Goal: Task Accomplishment & Management: Manage account settings

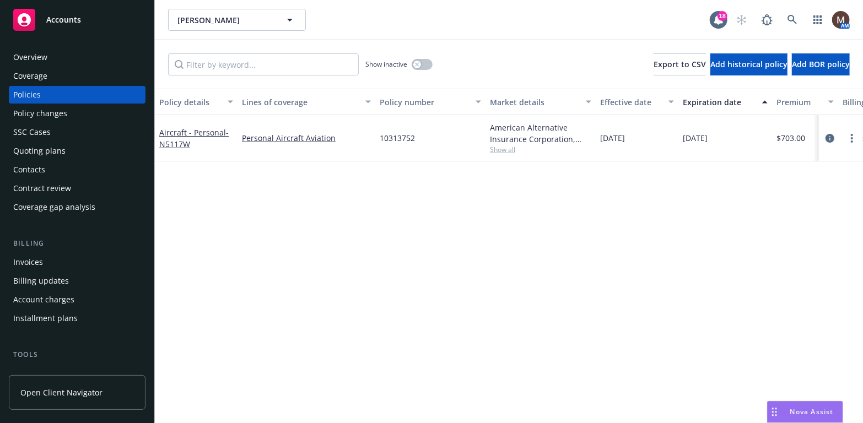
scroll to position [55, 0]
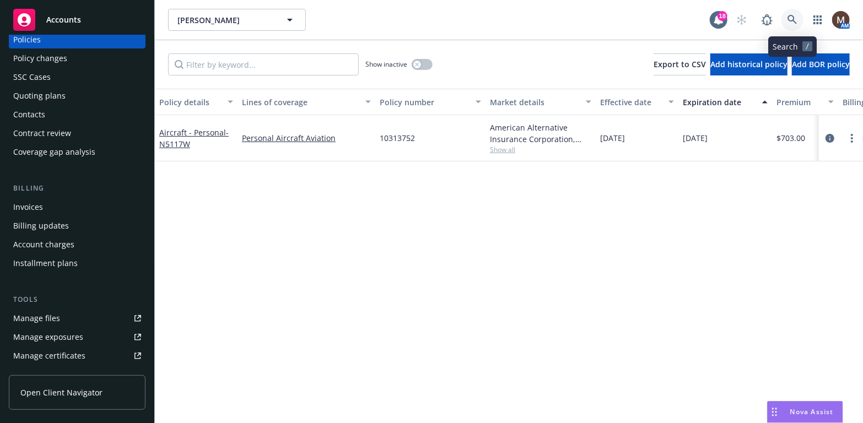
click at [791, 18] on icon at bounding box center [793, 20] width 10 height 10
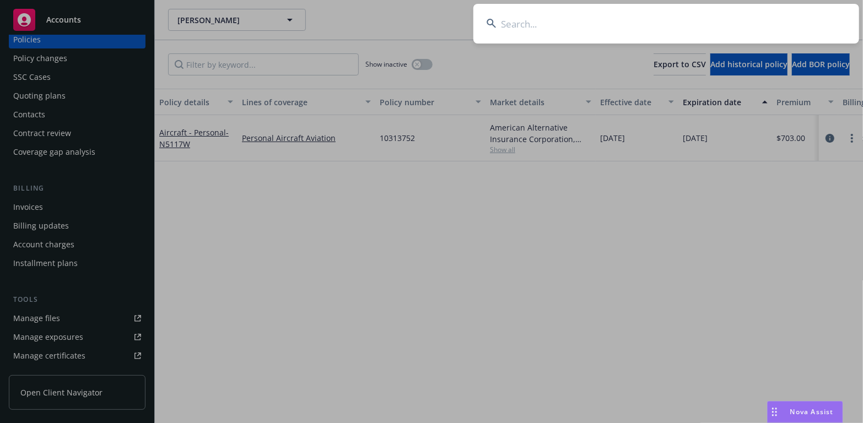
click at [506, 18] on input at bounding box center [667, 24] width 386 height 40
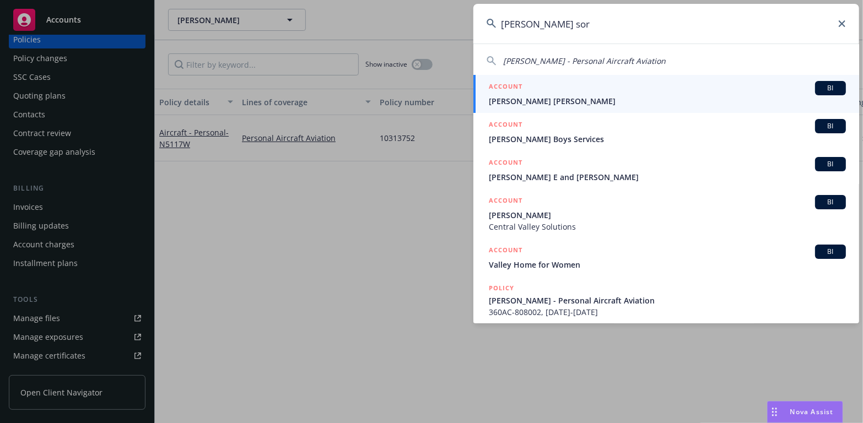
type input "bailey sor"
click at [526, 97] on span "[PERSON_NAME] [PERSON_NAME]" at bounding box center [667, 101] width 357 height 12
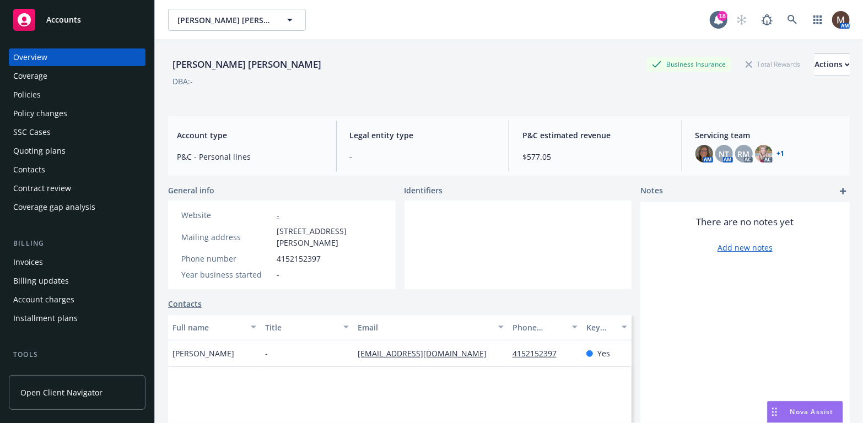
click at [35, 87] on div "Policies" at bounding box center [27, 95] width 28 height 18
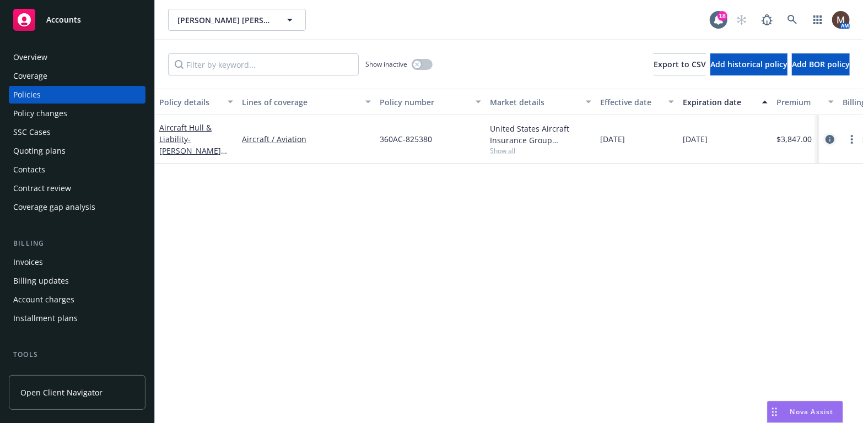
click at [830, 137] on icon "circleInformation" at bounding box center [830, 139] width 9 height 9
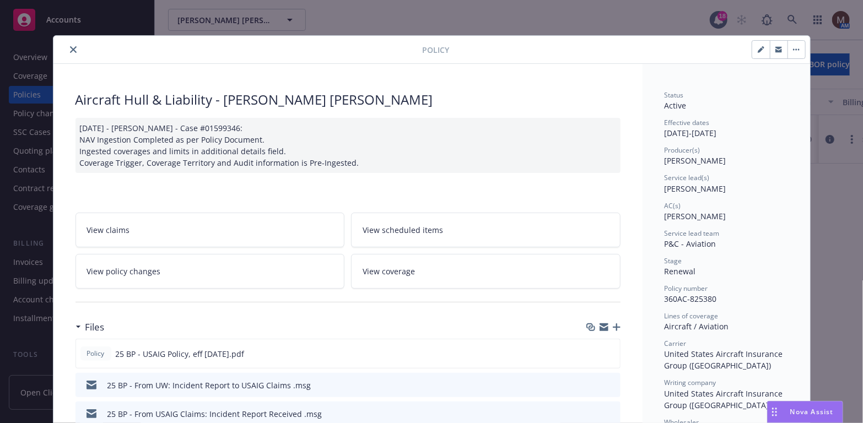
click at [70, 47] on icon "close" at bounding box center [73, 49] width 7 height 7
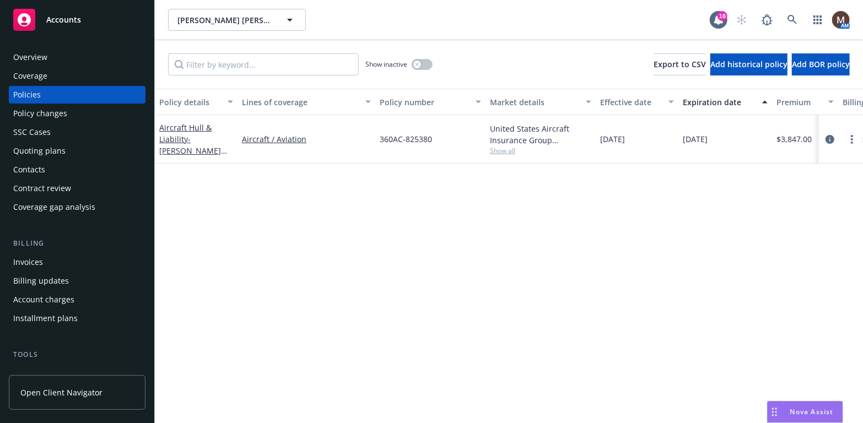
scroll to position [55, 0]
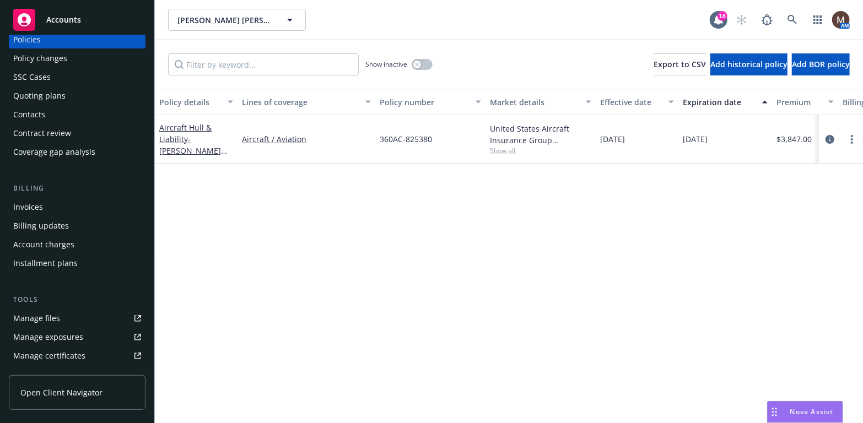
click at [53, 318] on div "Manage files" at bounding box center [36, 319] width 47 height 18
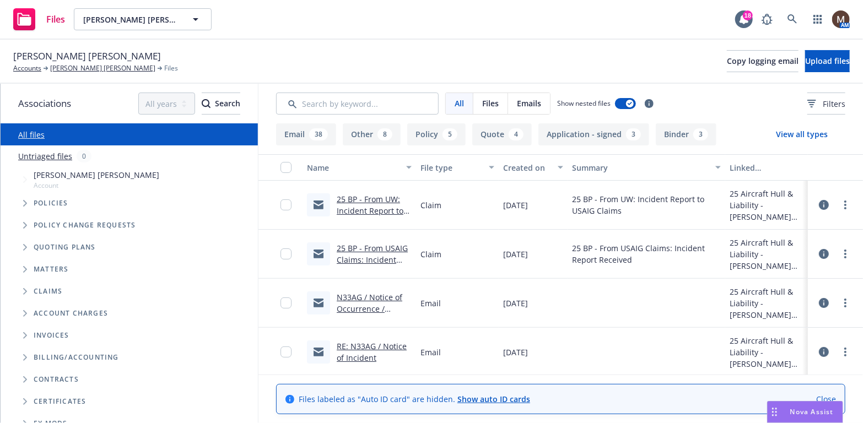
click at [380, 198] on link "25 BP - From UW: Incident Report to USAIG Claims .msg" at bounding box center [371, 211] width 69 height 34
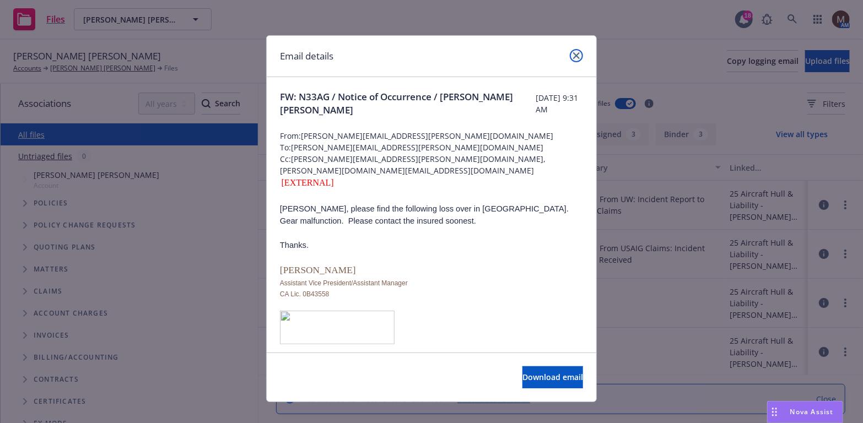
click at [574, 53] on icon "close" at bounding box center [576, 55] width 7 height 7
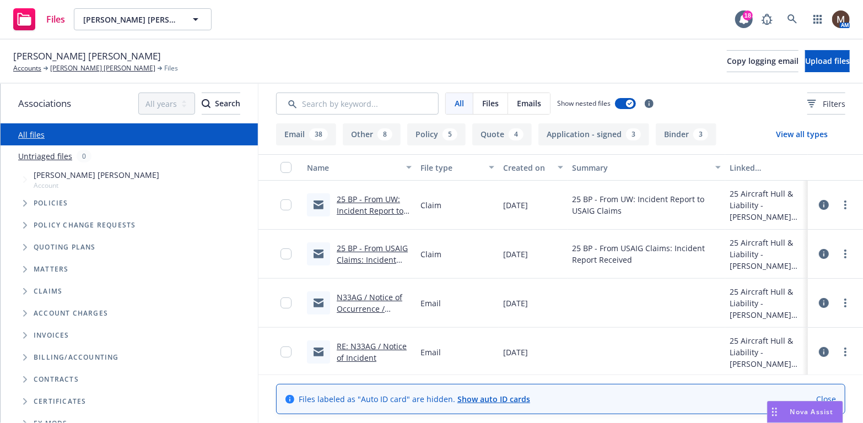
click at [379, 248] on link "25 BP - From USAIG Claims: Incident Report Received .msg" at bounding box center [372, 265] width 71 height 45
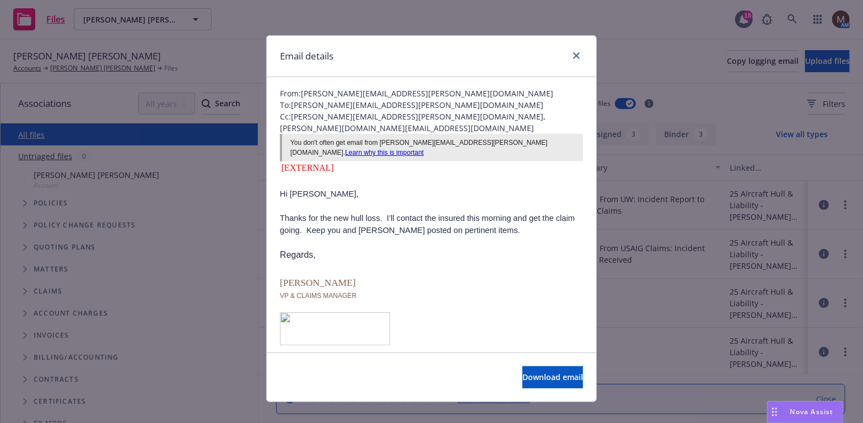
scroll to position [55, 0]
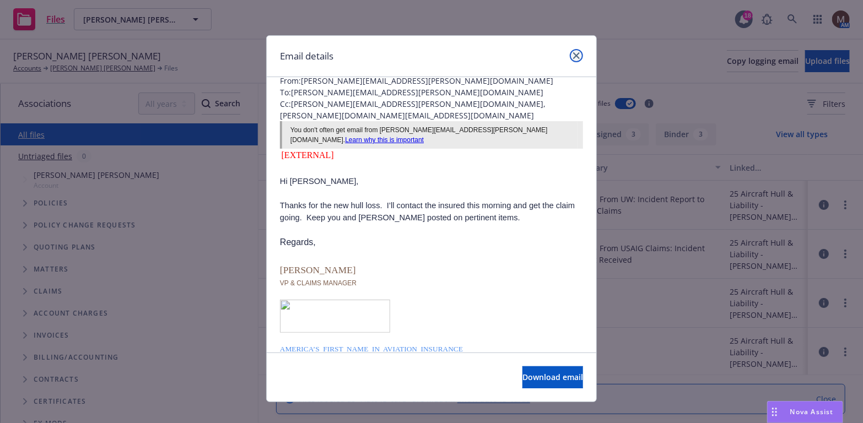
click at [573, 52] on icon "close" at bounding box center [576, 55] width 7 height 7
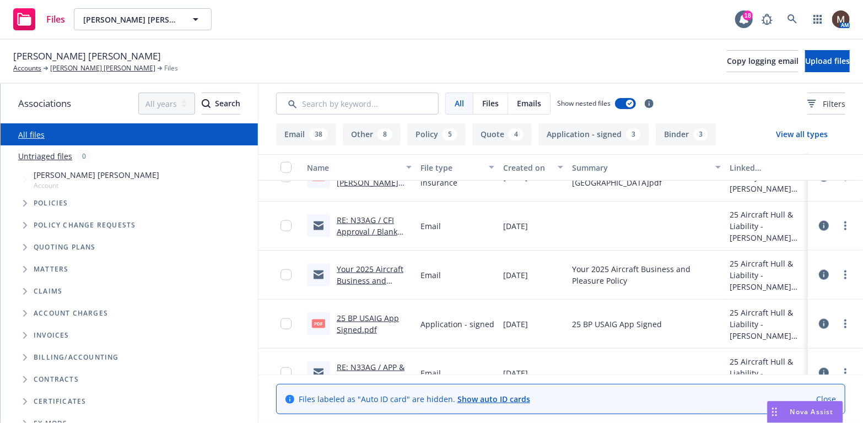
scroll to position [661, 0]
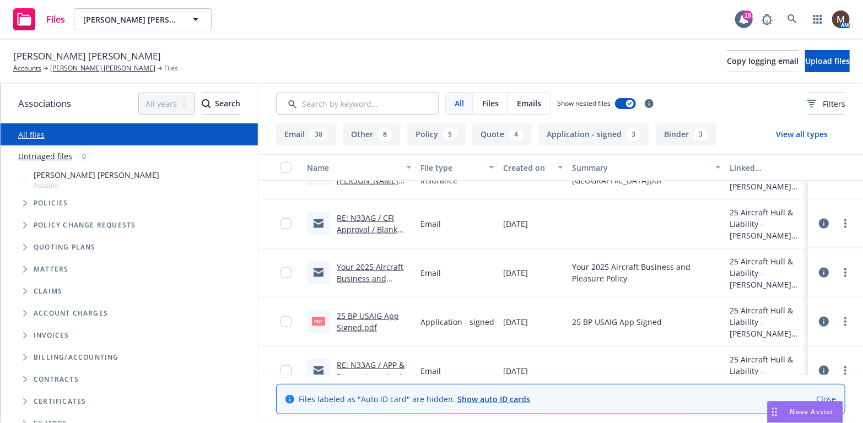
click at [377, 316] on link "25 BP USAIG App Signed.pdf" at bounding box center [368, 322] width 62 height 22
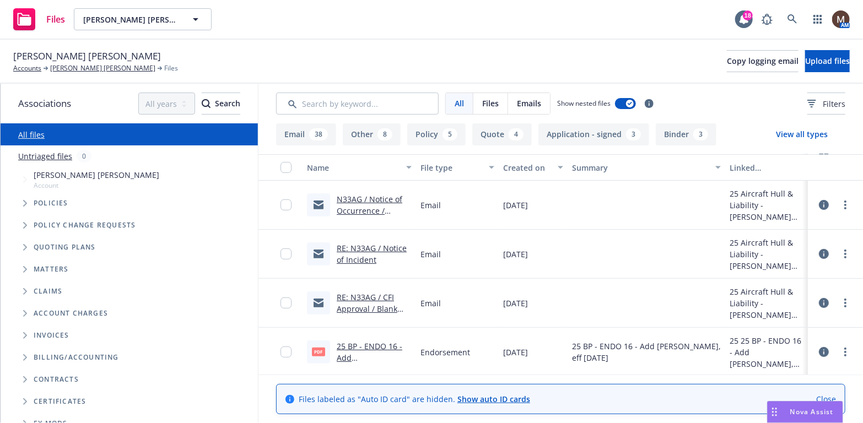
scroll to position [110, 0]
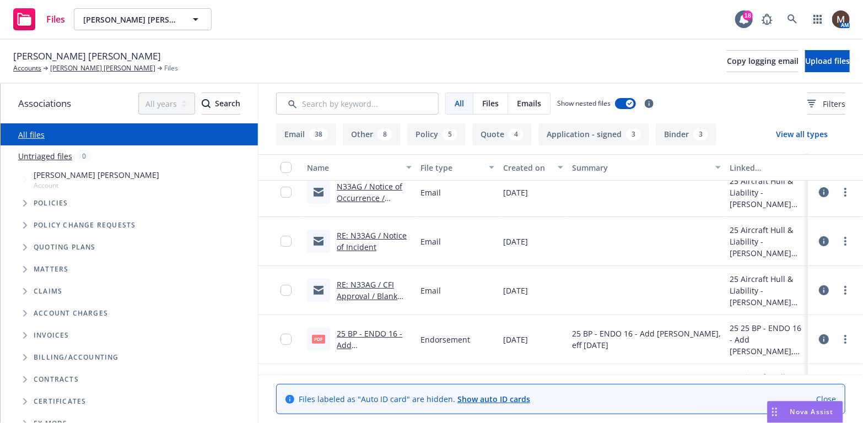
click at [344, 294] on link "RE: N33AG / CFI Approval / Blank Pilot Form / Bailey B. Sorry" at bounding box center [368, 307] width 62 height 57
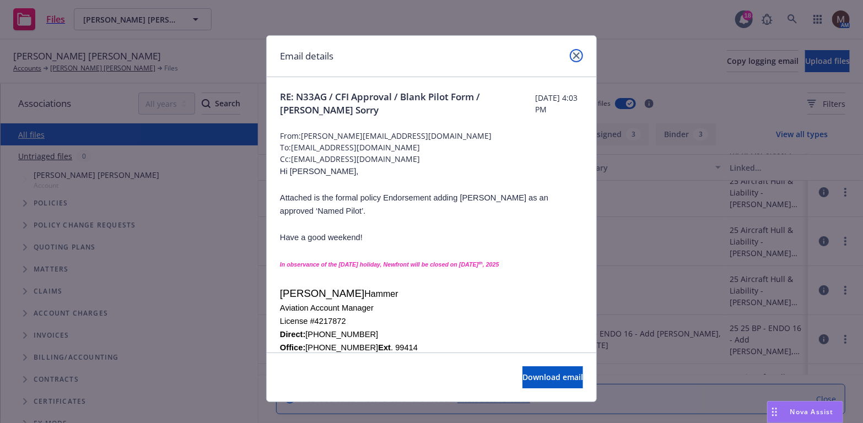
click at [572, 51] on link "close" at bounding box center [576, 55] width 13 height 13
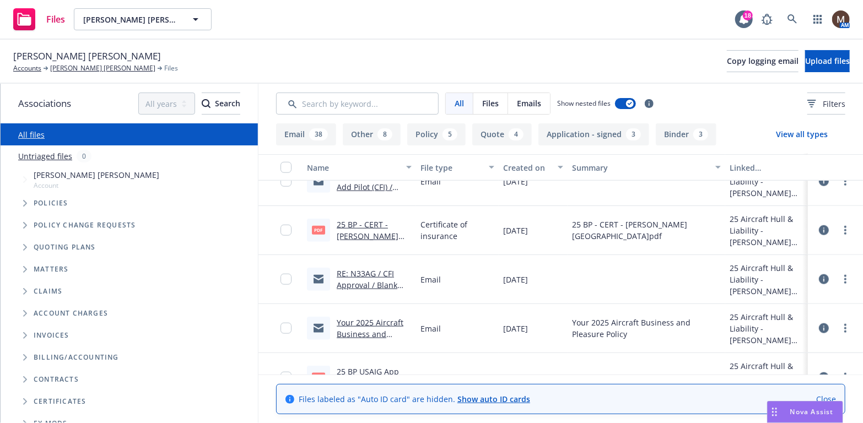
scroll to position [661, 0]
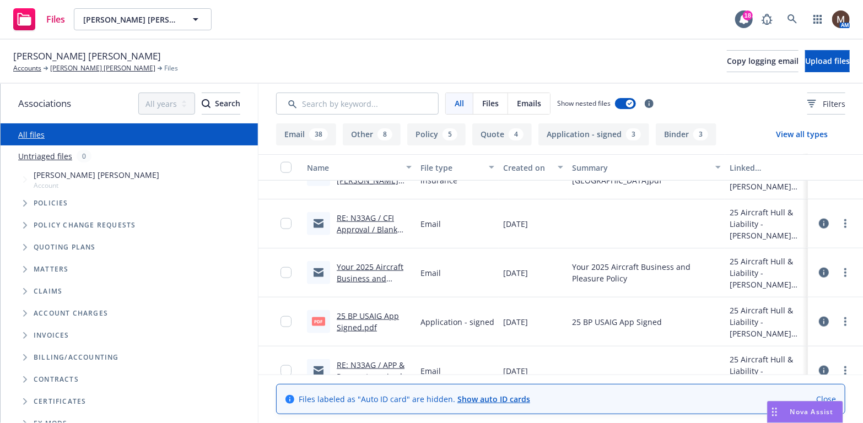
click at [368, 313] on link "25 BP USAIG App Signed.pdf" at bounding box center [368, 322] width 62 height 22
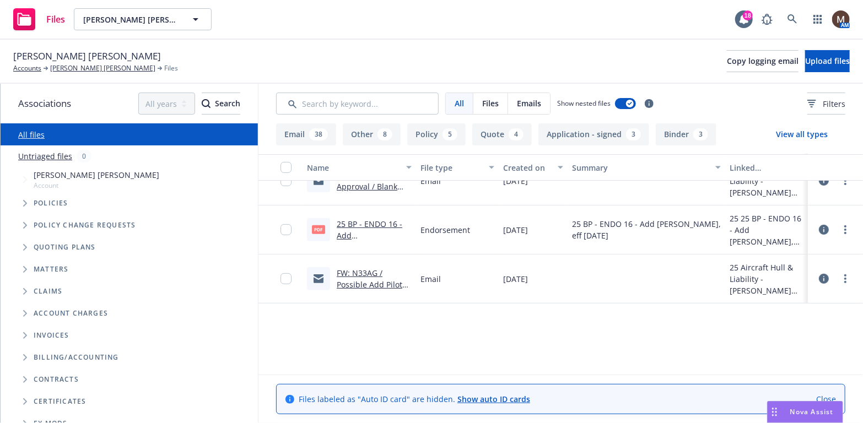
scroll to position [0, 0]
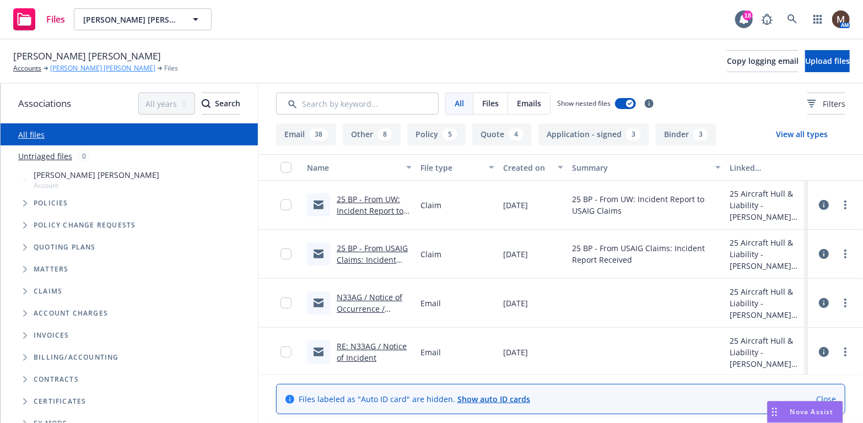
click at [81, 66] on link "Bailey B. Sory" at bounding box center [102, 68] width 105 height 10
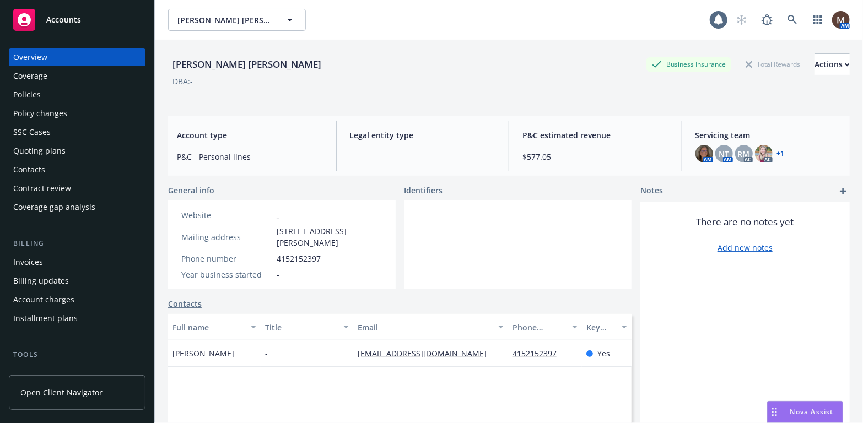
click at [40, 94] on div "Policies" at bounding box center [77, 95] width 128 height 18
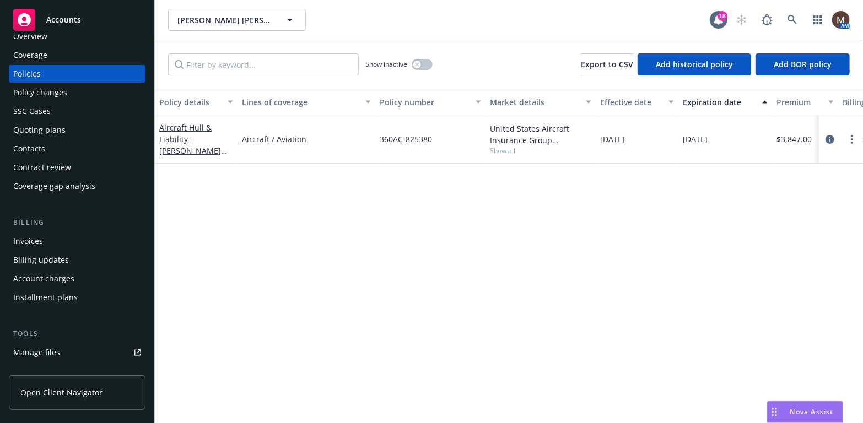
scroll to position [2, 0]
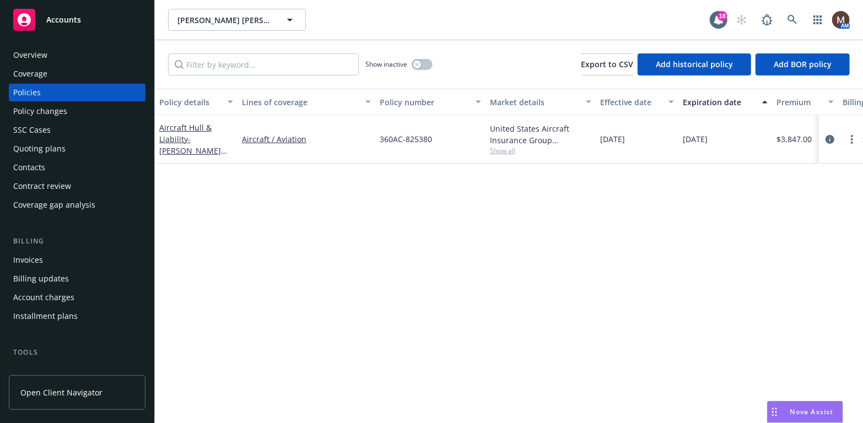
click at [53, 55] on div "Overview" at bounding box center [77, 55] width 128 height 18
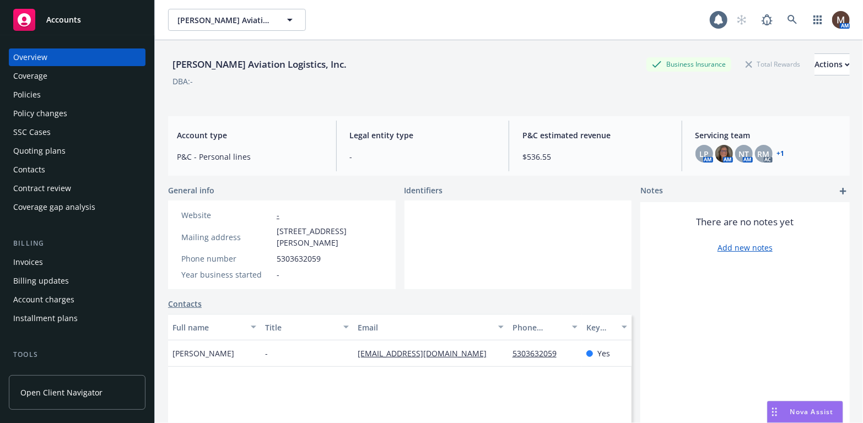
click at [42, 90] on div "Policies" at bounding box center [77, 95] width 128 height 18
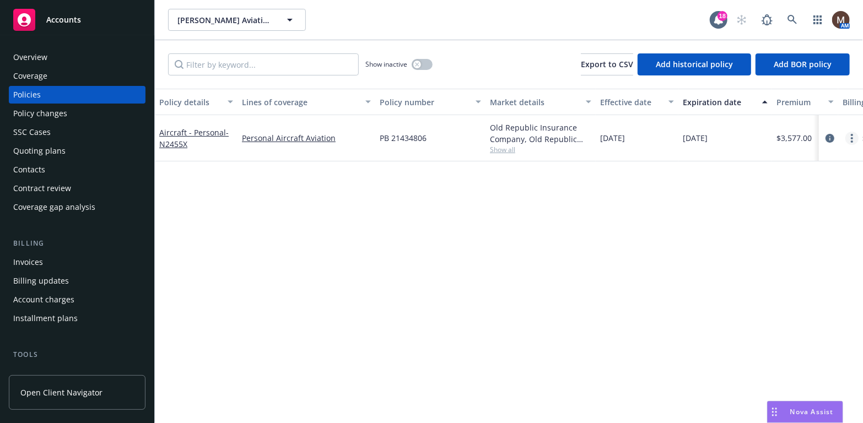
click at [854, 135] on link "more" at bounding box center [852, 138] width 13 height 13
click at [815, 182] on link "Renew with incumbent" at bounding box center [794, 182] width 130 height 22
select select "12"
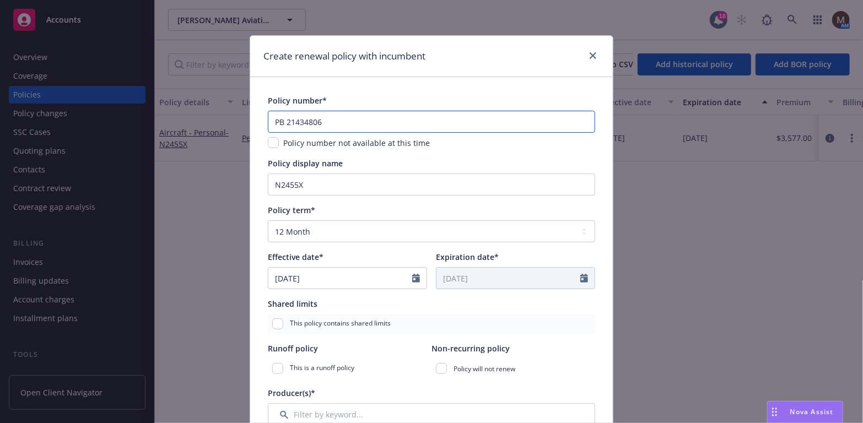
click at [313, 120] on input "PB 21434806" at bounding box center [431, 122] width 327 height 22
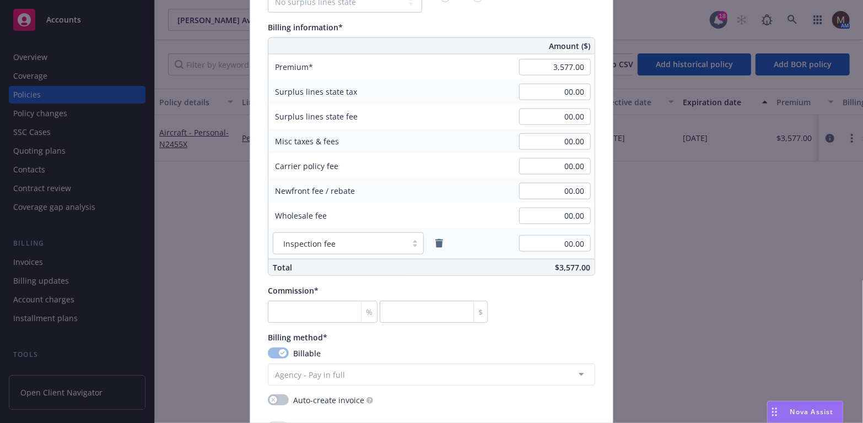
scroll to position [661, 0]
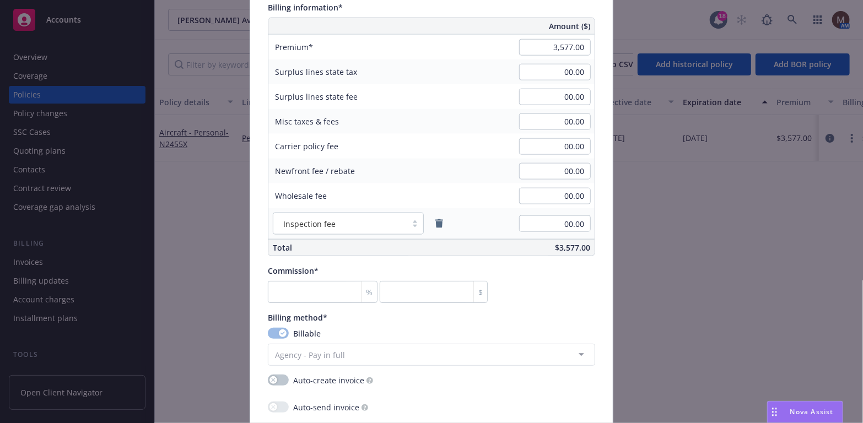
type input "PB 21434807"
click at [320, 282] on input "number" at bounding box center [323, 292] width 110 height 22
type input "1"
type input "35.77"
type input "15"
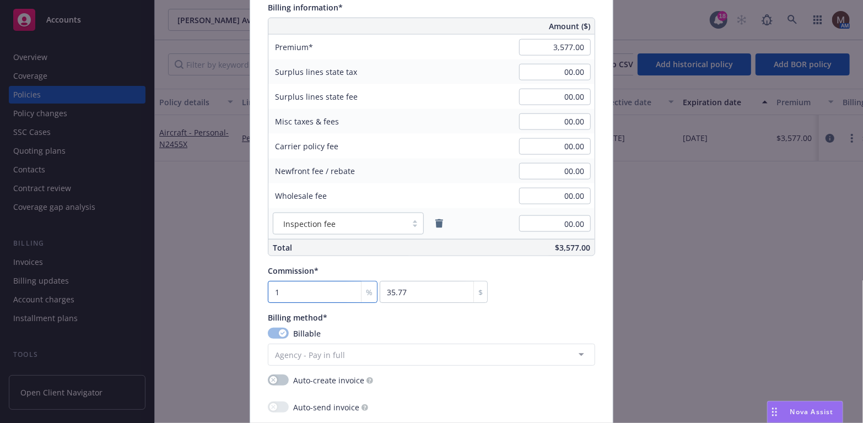
type input "536.55"
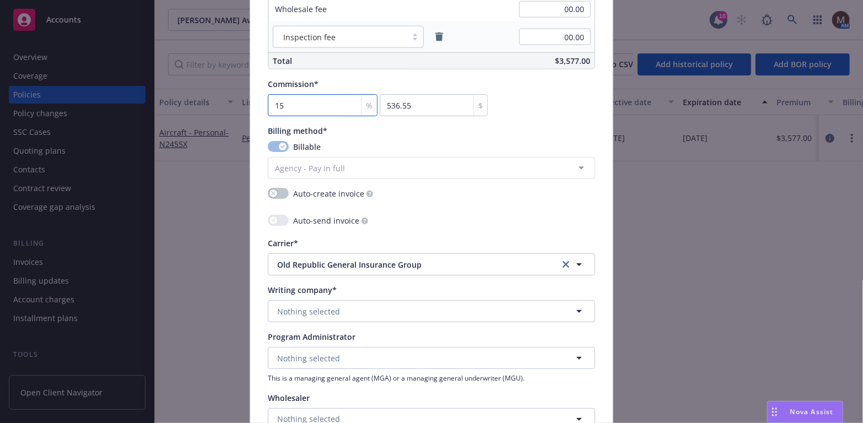
scroll to position [882, 0]
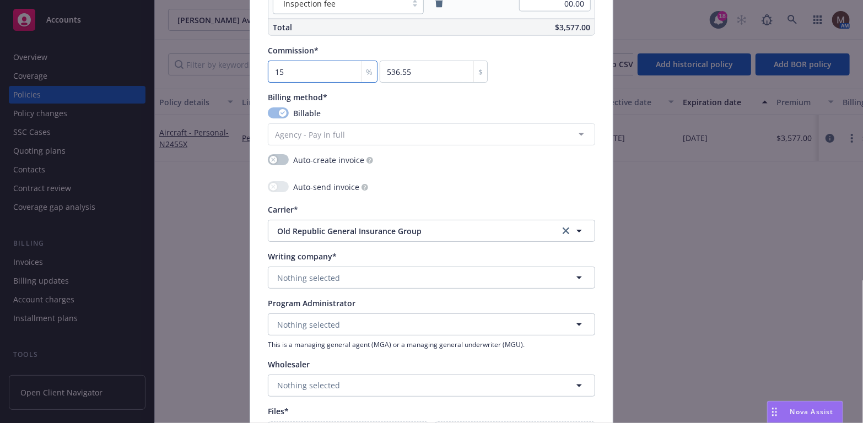
type input "15"
click at [314, 276] on span "Nothing selected" at bounding box center [308, 278] width 63 height 12
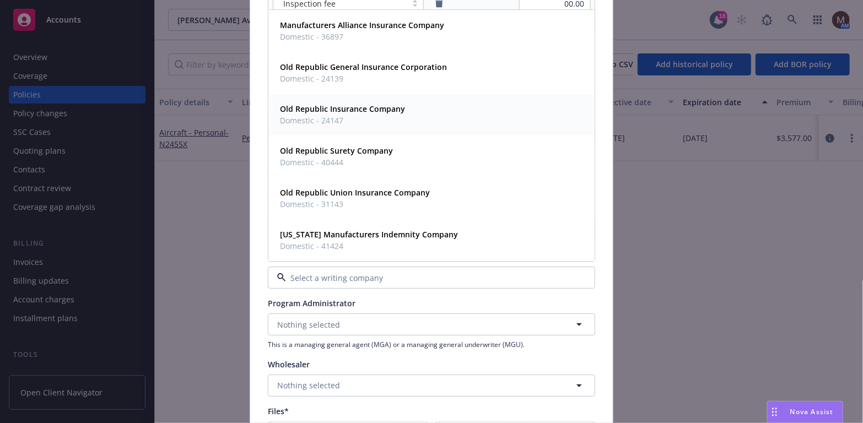
click at [356, 112] on strong "Old Republic Insurance Company" at bounding box center [342, 109] width 125 height 10
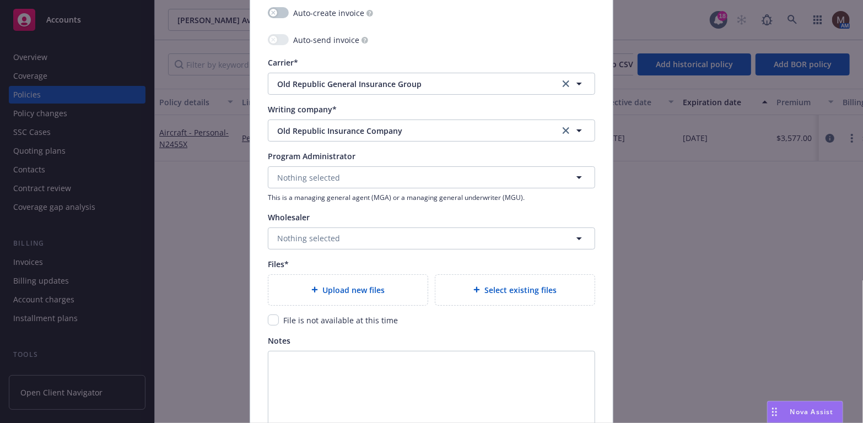
scroll to position [1047, 0]
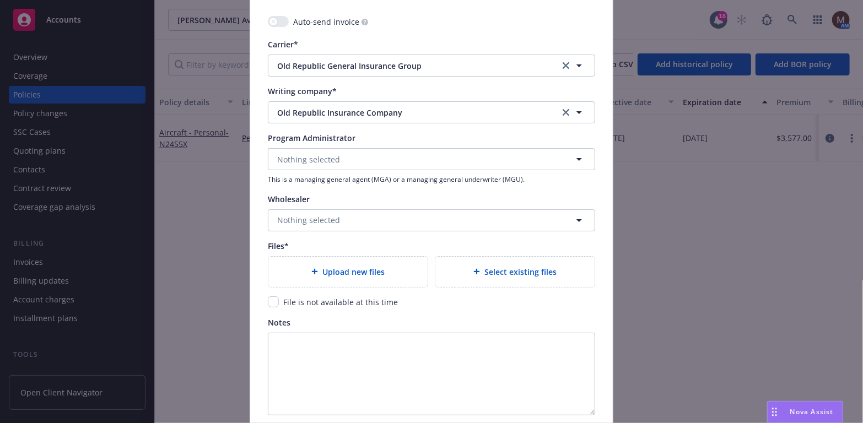
click at [348, 273] on span "Upload new files" at bounding box center [353, 272] width 62 height 12
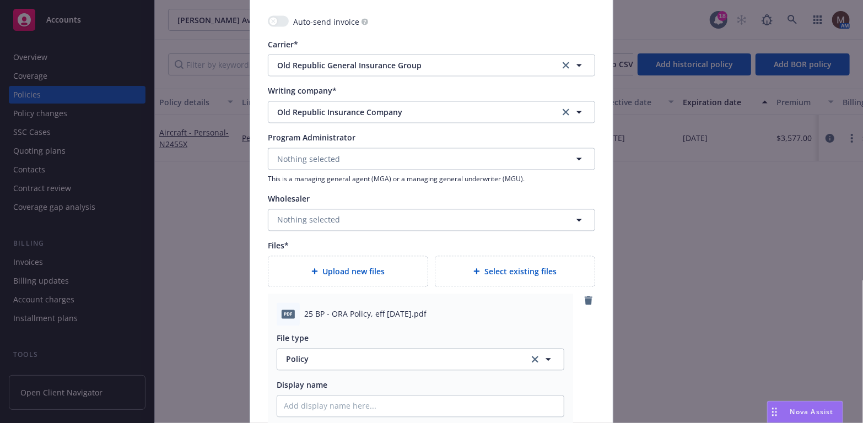
scroll to position [1102, 0]
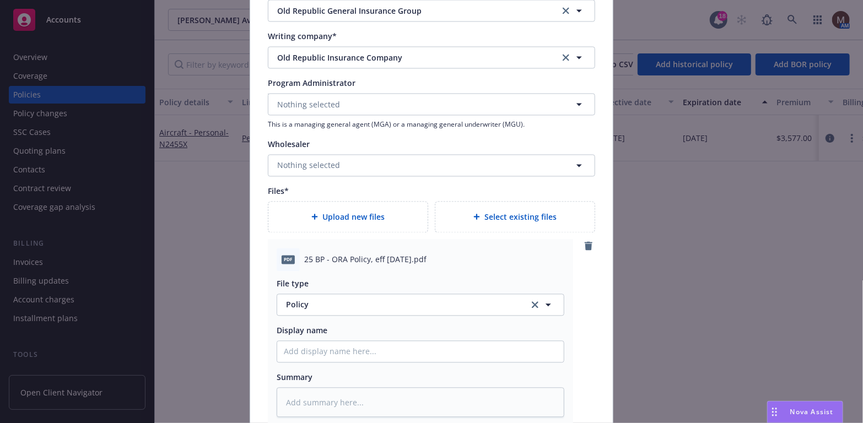
drag, startPoint x: 446, startPoint y: 258, endPoint x: 301, endPoint y: 258, distance: 145.0
click at [304, 258] on div "25 BP - ORA Policy, eff 08.27.2025.pdf" at bounding box center [434, 260] width 260 height 12
copy span "25 BP - ORA Policy, eff 08.27.2025.pdf"
click at [309, 349] on input "Policy display name" at bounding box center [420, 351] width 287 height 21
paste input "25 BP - ORA Policy, eff 08.27.2025.pdf"
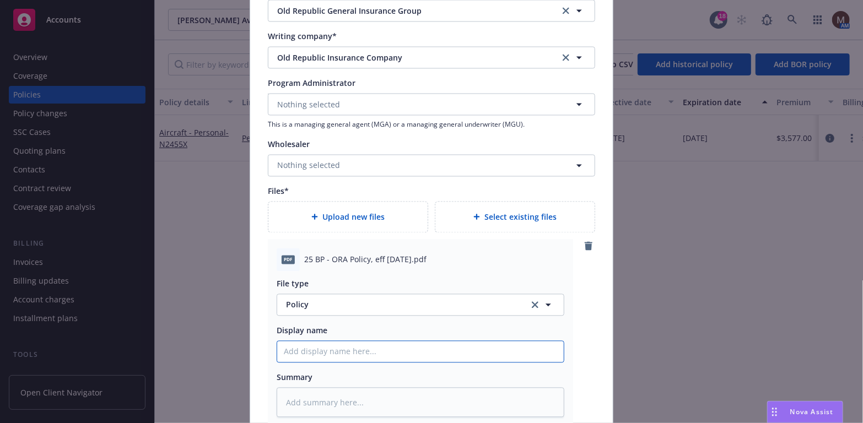
type textarea "x"
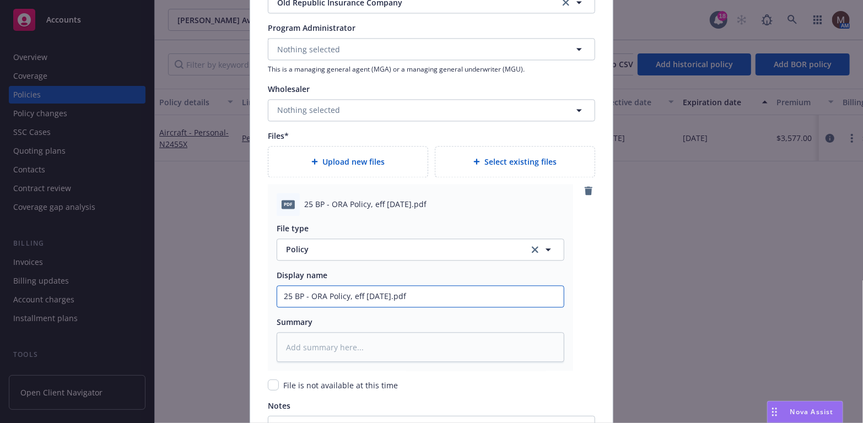
scroll to position [1213, 0]
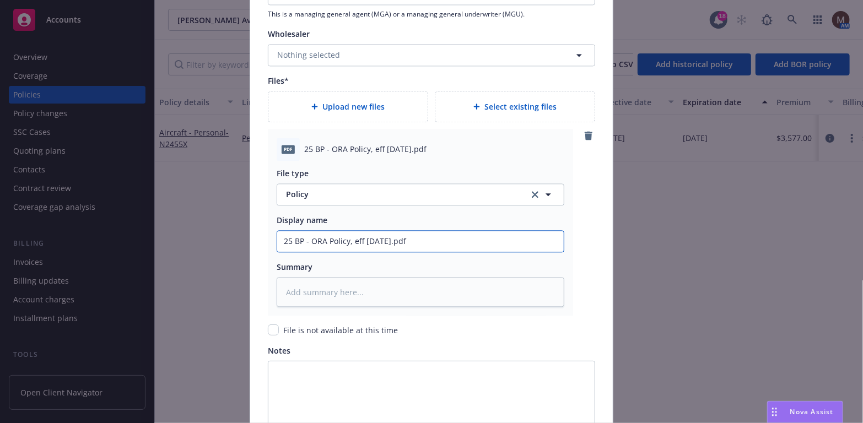
type input "25 BP - ORA Policy, eff 08.27.2025.pdf"
click at [298, 283] on textarea at bounding box center [421, 292] width 288 height 30
paste textarea "25 BP - ORA Policy, eff 08.27.2025.pdf"
type textarea "x"
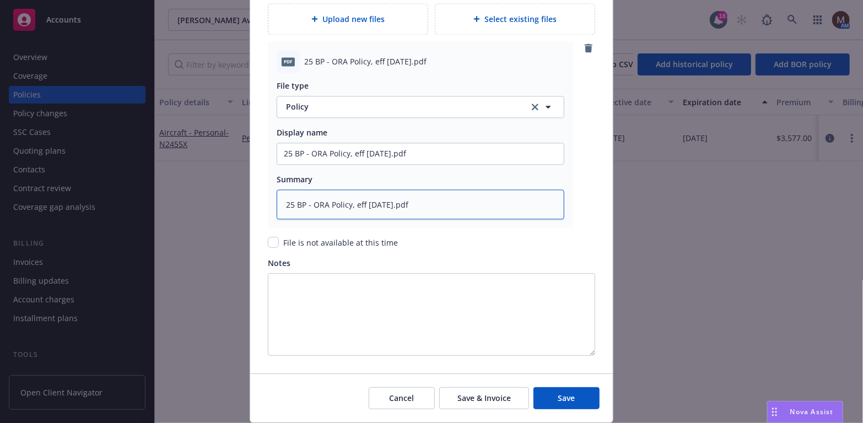
scroll to position [1335, 0]
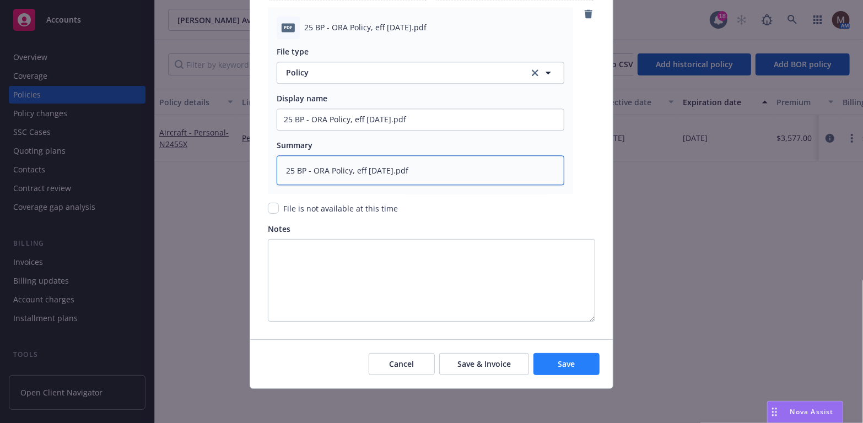
type textarea "25 BP - ORA Policy, eff 08.27.2025.pdf"
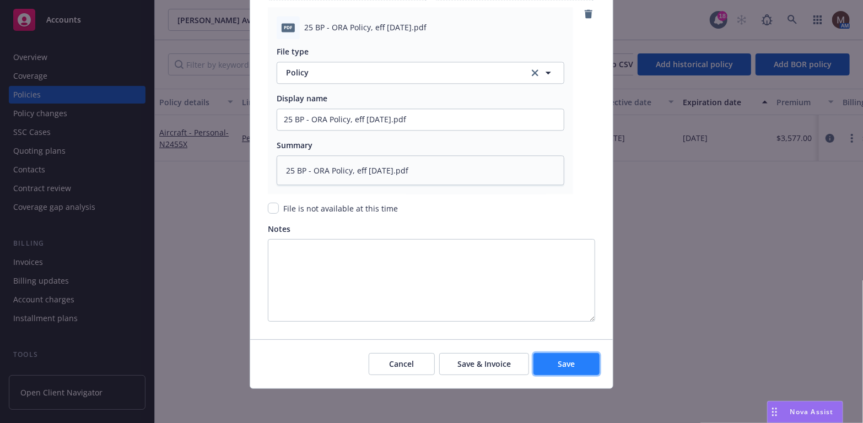
click at [569, 361] on span "Save" at bounding box center [566, 364] width 17 height 10
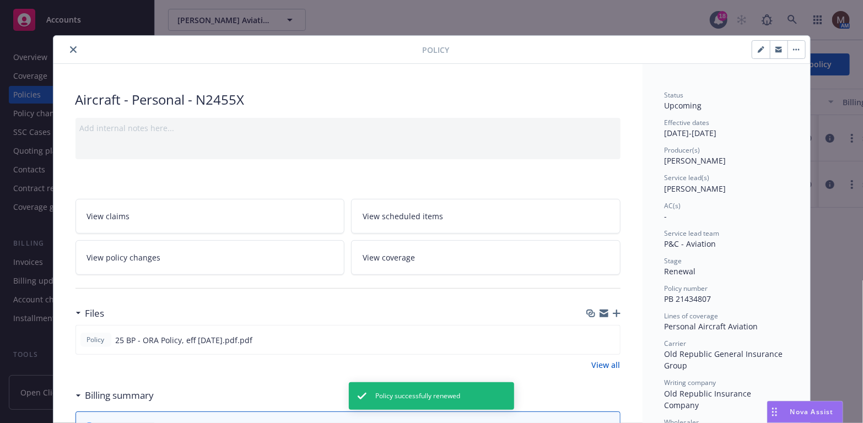
click at [68, 43] on div at bounding box center [240, 49] width 365 height 13
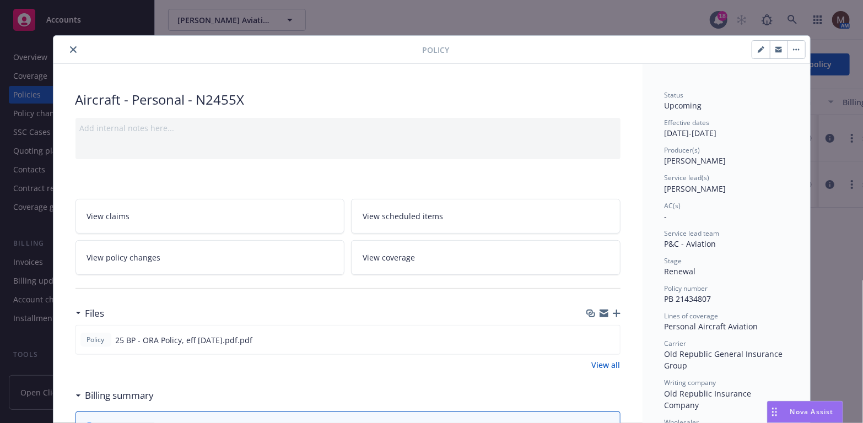
click at [613, 310] on icon "button" at bounding box center [617, 314] width 8 height 8
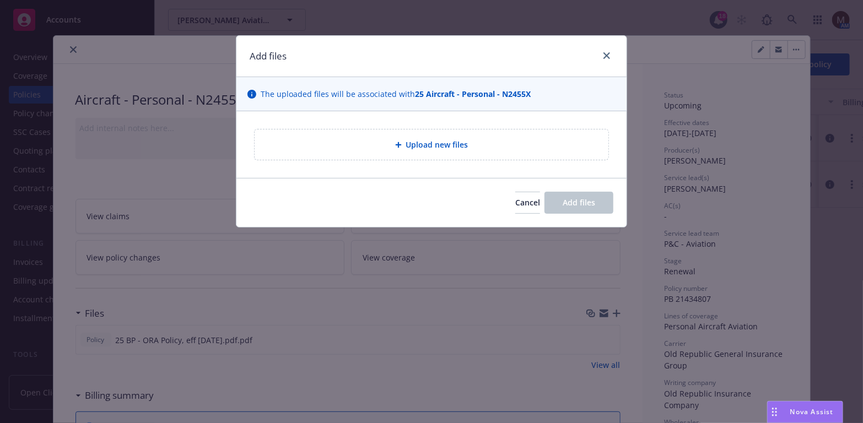
type textarea "x"
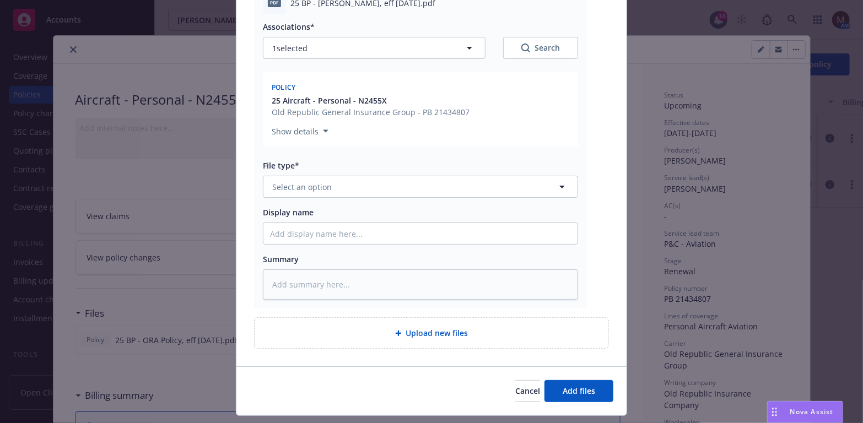
scroll to position [165, 0]
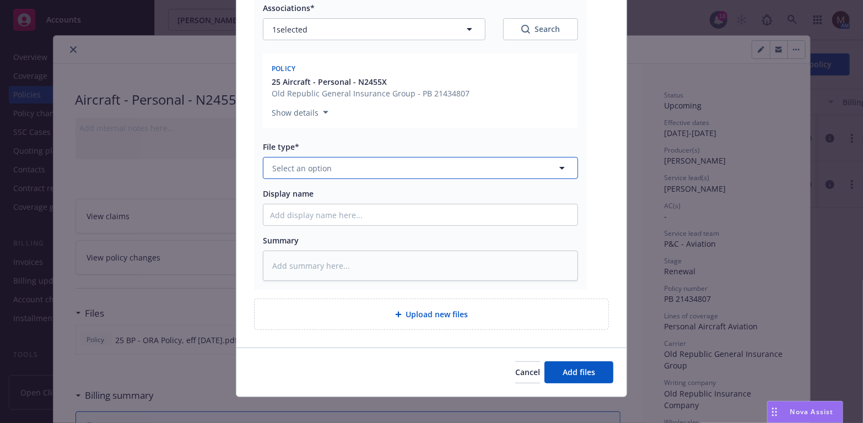
click at [558, 164] on icon "button" at bounding box center [562, 168] width 13 height 13
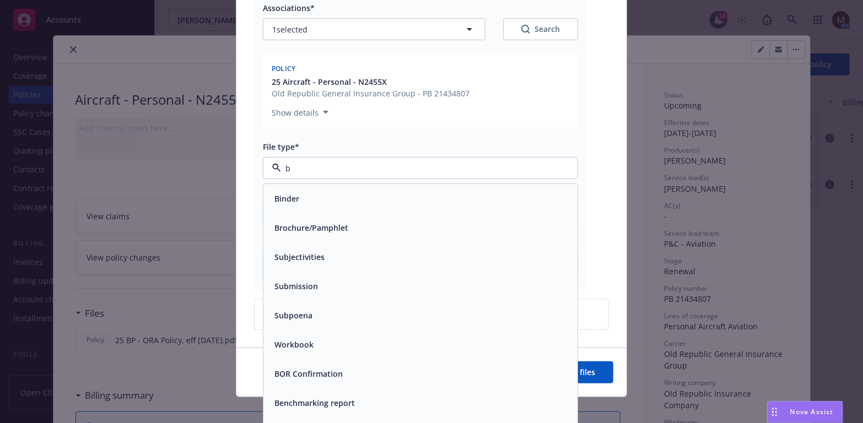
type input "bi"
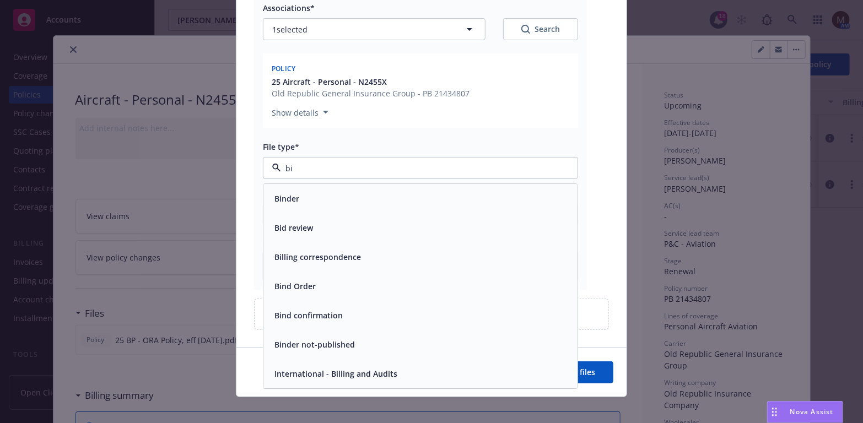
click at [313, 205] on div "Binder" at bounding box center [420, 199] width 301 height 16
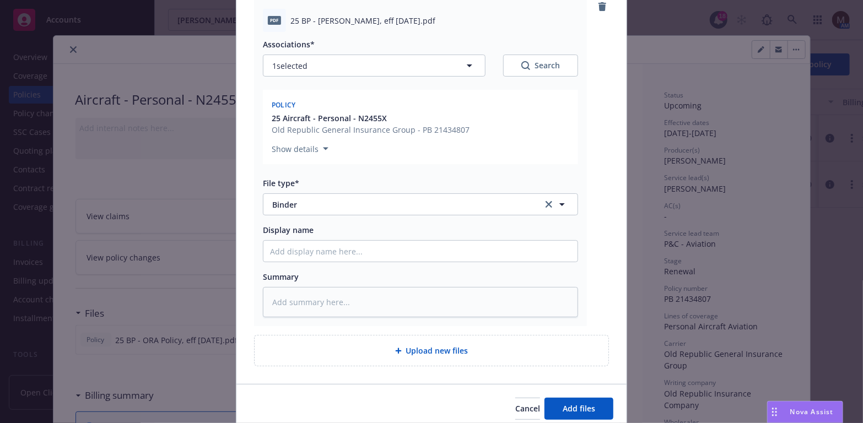
scroll to position [110, 0]
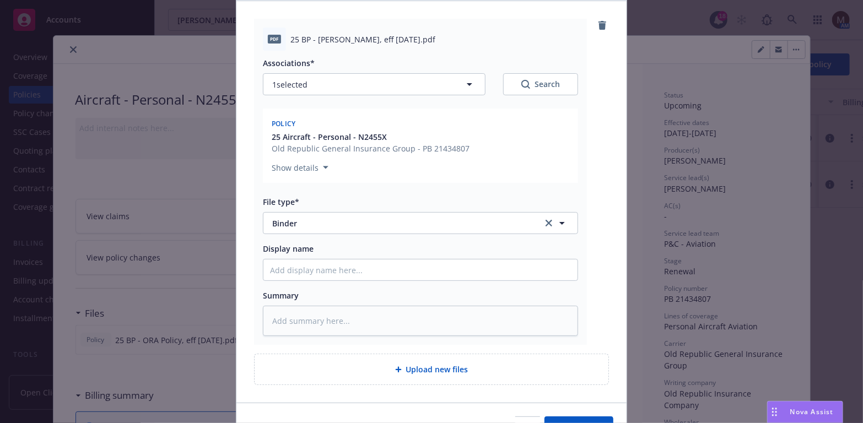
drag, startPoint x: 433, startPoint y: 36, endPoint x: 287, endPoint y: 38, distance: 145.5
click at [291, 38] on div "25 BP - ORA Binder, eff 08.27.2025.pdf" at bounding box center [435, 40] width 288 height 12
copy span "25 BP - ORA Binder, eff 08.27.2025.pdf"
click at [288, 271] on input "Display name" at bounding box center [420, 270] width 314 height 21
paste input "25 BP - ORA Binder, eff 08.27.2025.pdf"
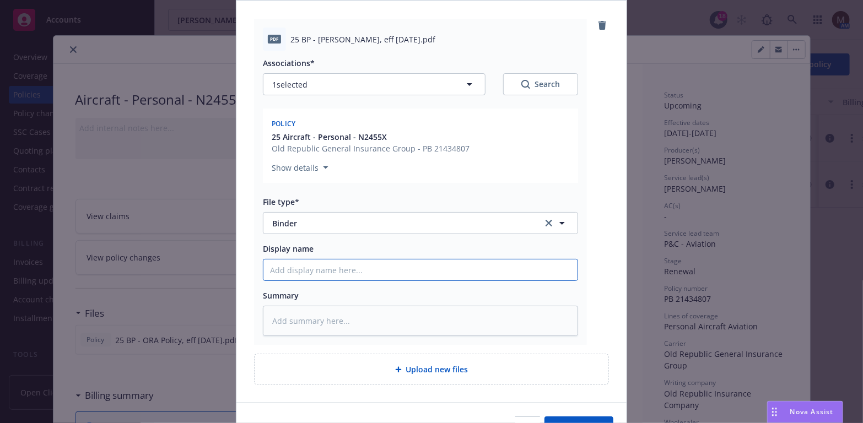
type textarea "x"
type input "25 BP - ORA Binder, eff 08.27.2025.pdf"
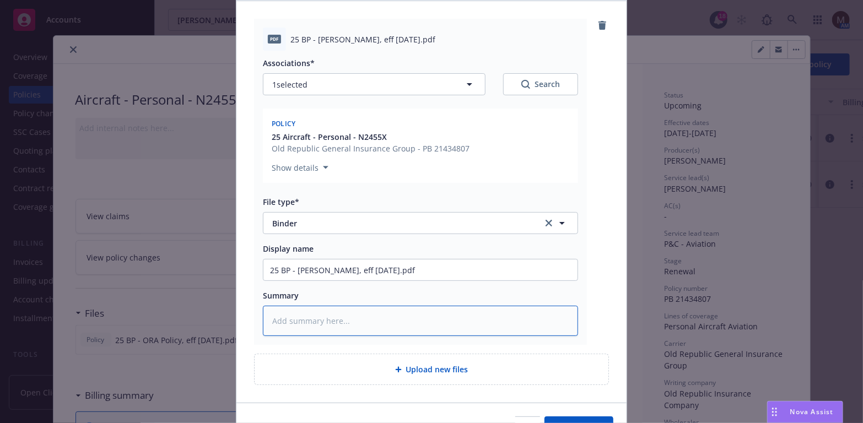
click at [291, 319] on textarea at bounding box center [420, 321] width 315 height 30
paste textarea "25 BP - ORA Binder, eff 08.27.2025.pdf"
type textarea "x"
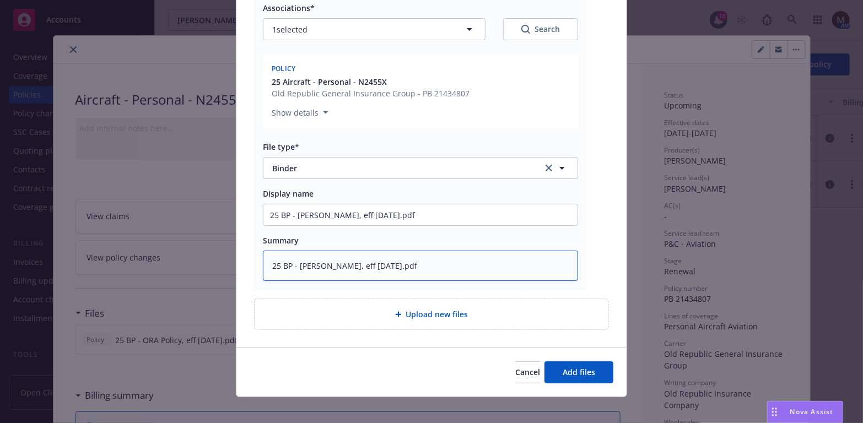
type textarea "25 BP - ORA Binder, eff 08.27.2025.pdf"
type textarea "x"
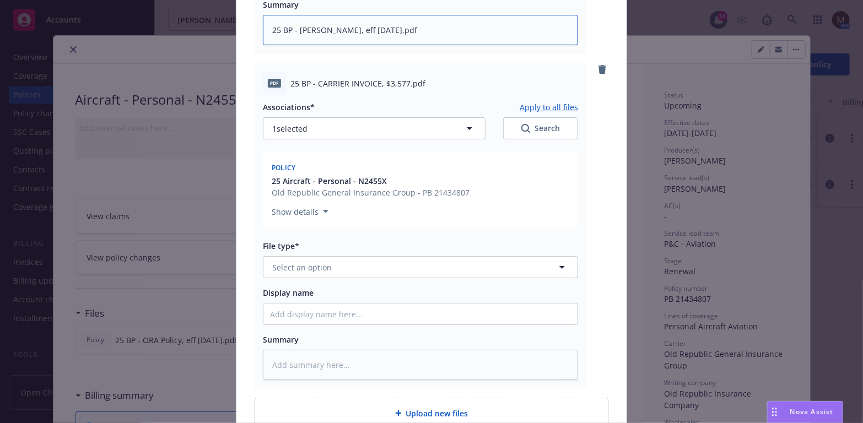
scroll to position [441, 0]
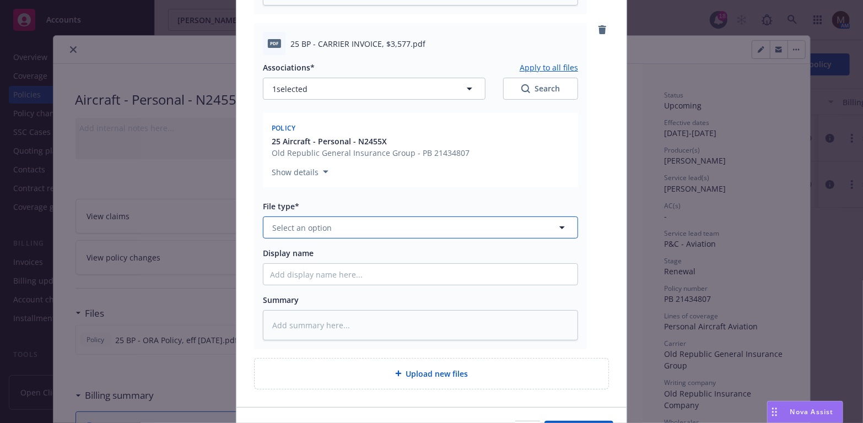
click at [557, 224] on icon "button" at bounding box center [562, 227] width 13 height 13
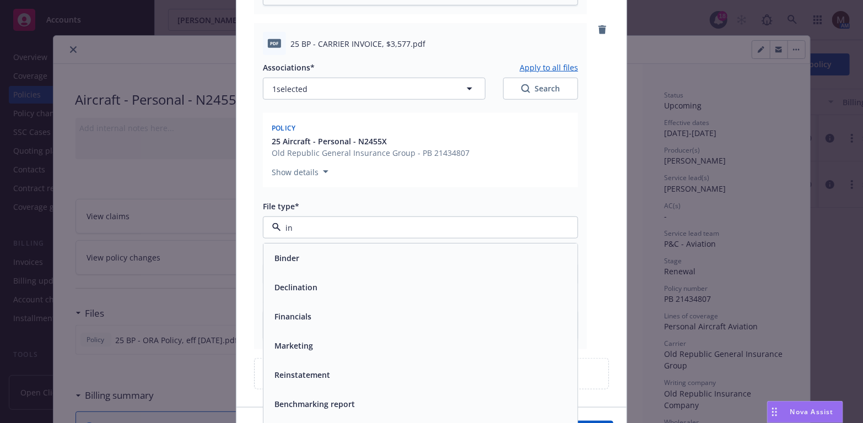
type input "inv"
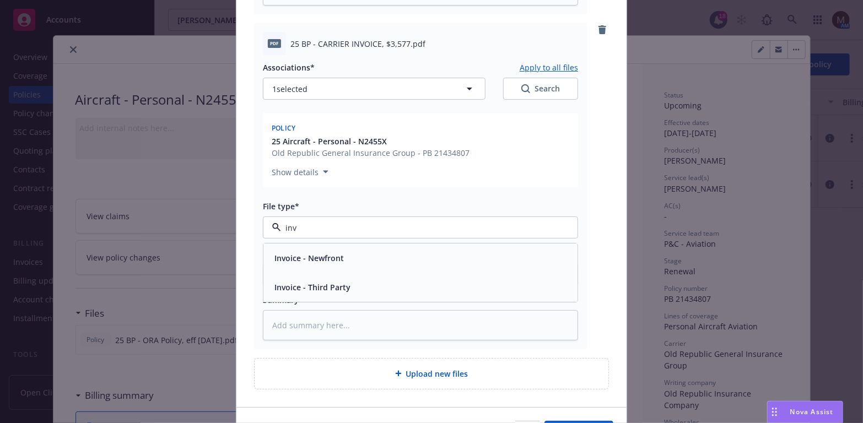
click at [337, 292] on span "Invoice - Third Party" at bounding box center [313, 288] width 76 height 12
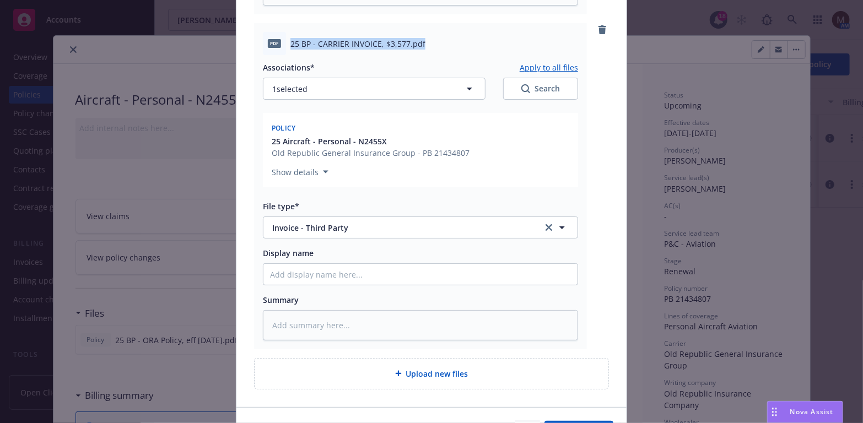
drag, startPoint x: 436, startPoint y: 50, endPoint x: 282, endPoint y: 49, distance: 153.8
click at [282, 49] on div "pdf 25 BP - CARRIER INVOICE, $3,577.pdf" at bounding box center [420, 43] width 315 height 23
copy div "25 BP - CARRIER INVOICE, $3,577.pdf"
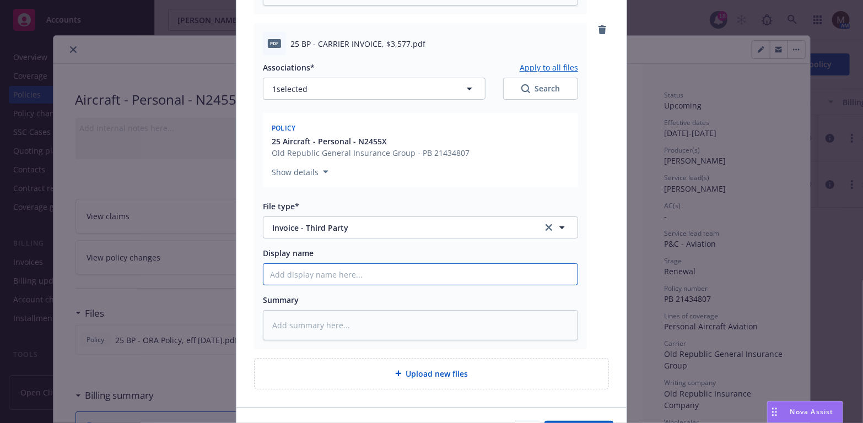
paste input "25 BP - CARRIER INVOICE, $3,577.pdf"
type textarea "x"
type input "25 BP - CARRIER INVOICE, $3,577.pdf"
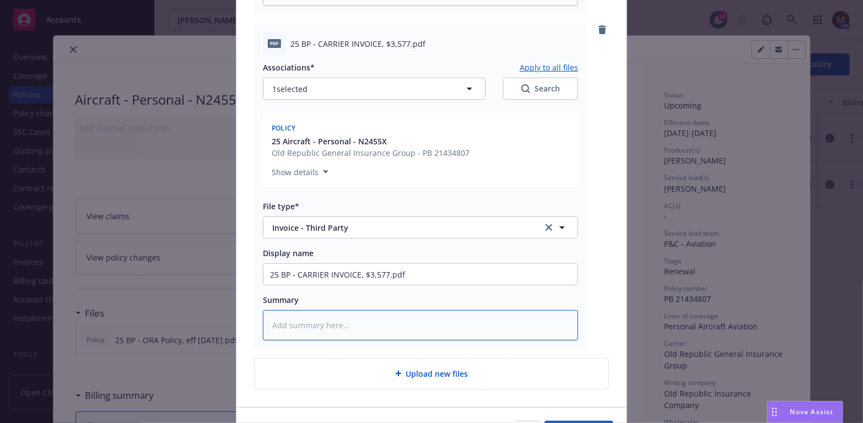
click at [281, 322] on textarea at bounding box center [420, 325] width 315 height 30
paste textarea "25 BP - CARRIER INVOICE, $3,577.pdf"
type textarea "x"
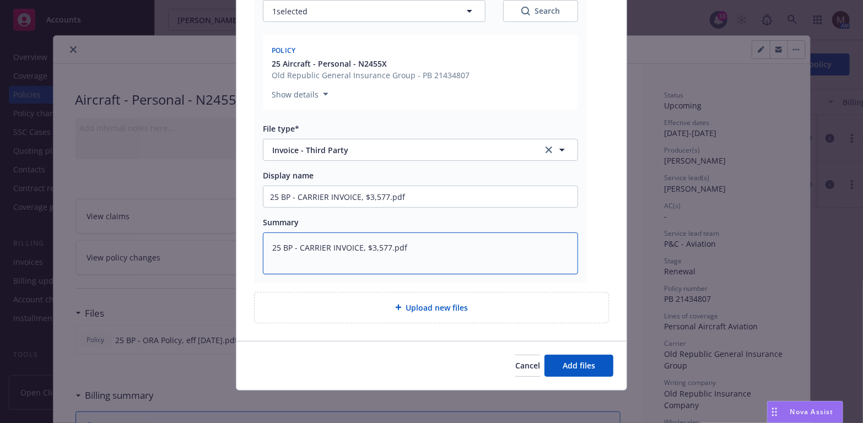
scroll to position [520, 0]
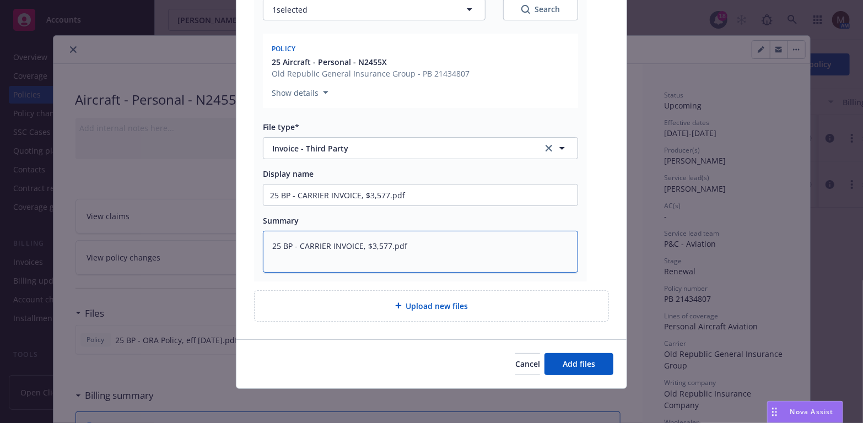
type textarea "25 BP - CARRIER INVOICE, $3,577.pdf"
type textarea "x"
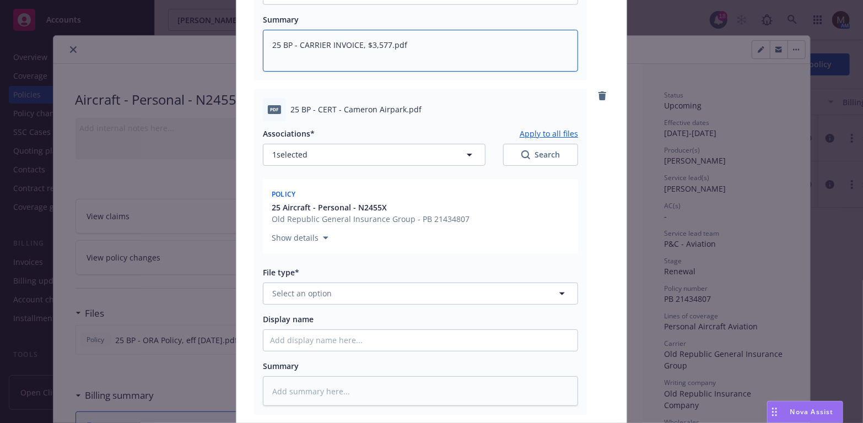
scroll to position [741, 0]
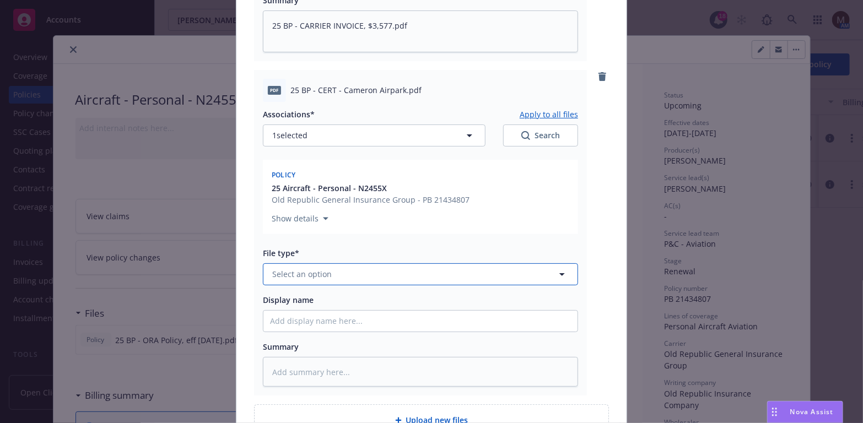
click at [559, 271] on icon "button" at bounding box center [562, 274] width 13 height 13
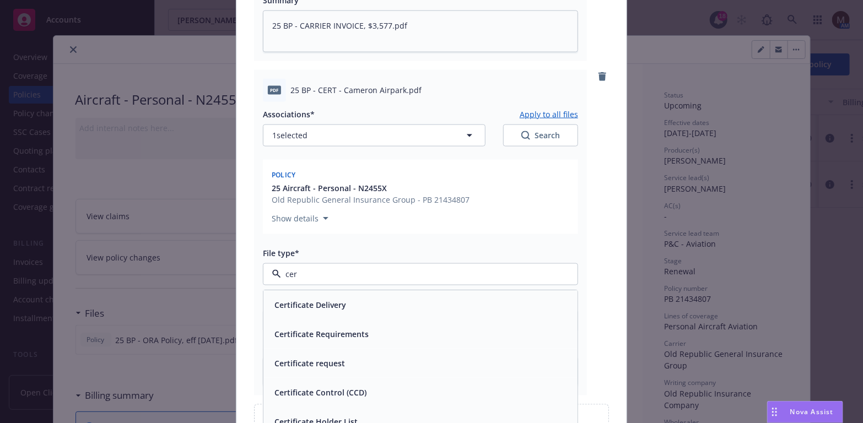
type input "cert"
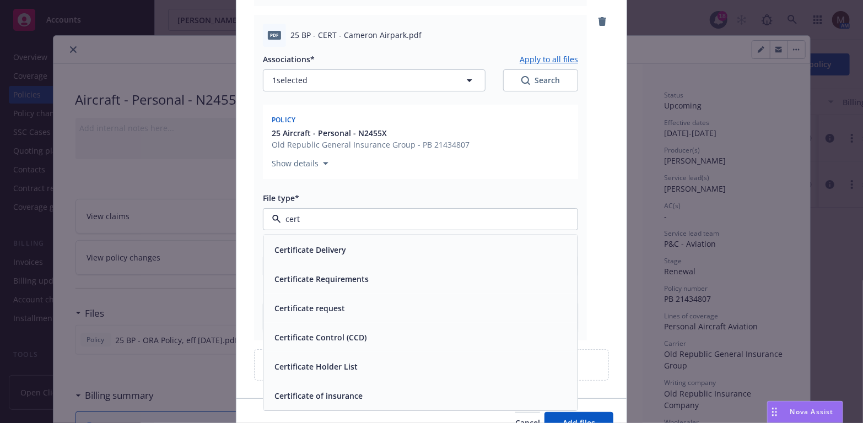
drag, startPoint x: 329, startPoint y: 393, endPoint x: 339, endPoint y: 360, distance: 34.5
click at [329, 392] on span "Certificate of insurance" at bounding box center [319, 396] width 88 height 12
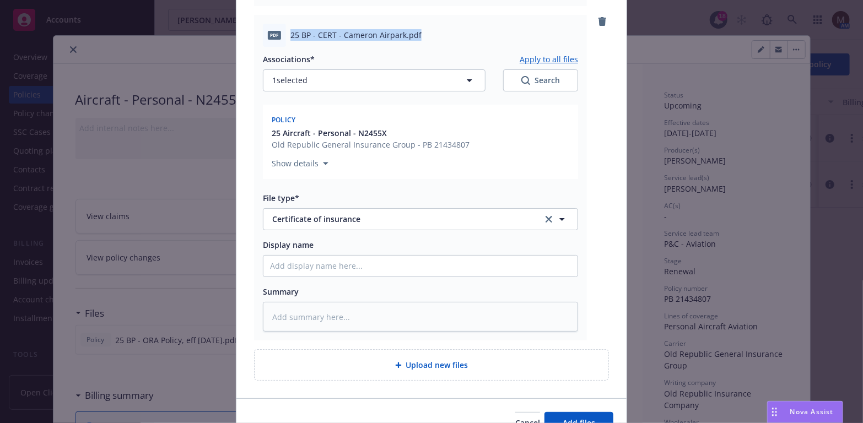
drag, startPoint x: 426, startPoint y: 31, endPoint x: 281, endPoint y: 35, distance: 145.6
click at [281, 35] on div "pdf 25 BP - CERT - Cameron Airpark.pdf" at bounding box center [420, 35] width 315 height 23
copy div "25 BP - CERT - Cameron Airpark.pdf"
paste input "25 BP - CERT - Cameron Airpark.pdf"
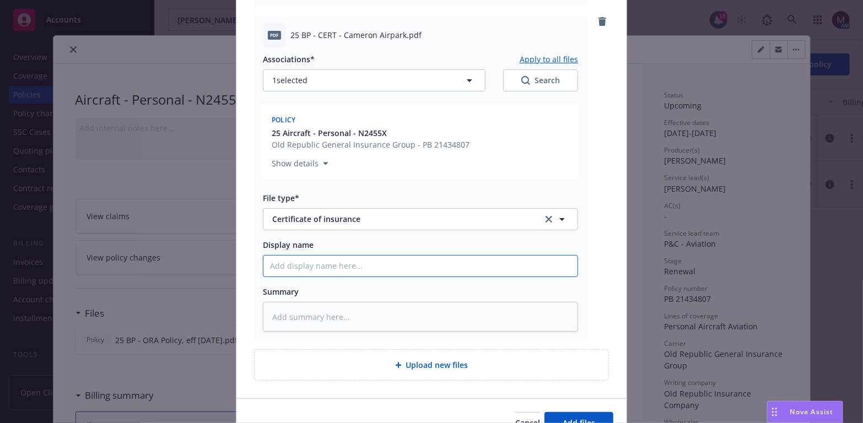
type textarea "x"
type input "25 BP - CERT - Cameron Airpark.pdf"
click at [303, 301] on div "Summary" at bounding box center [420, 309] width 315 height 46
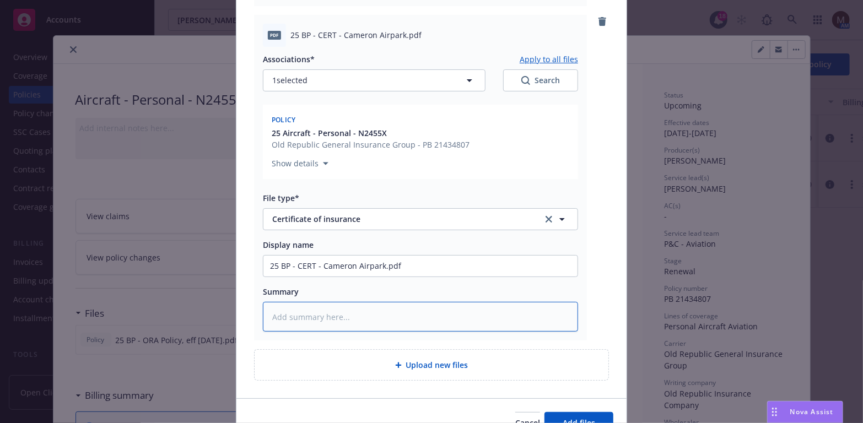
click at [284, 308] on textarea at bounding box center [420, 317] width 315 height 30
paste textarea "25 BP - CERT - Cameron Airpark.pdf"
type textarea "x"
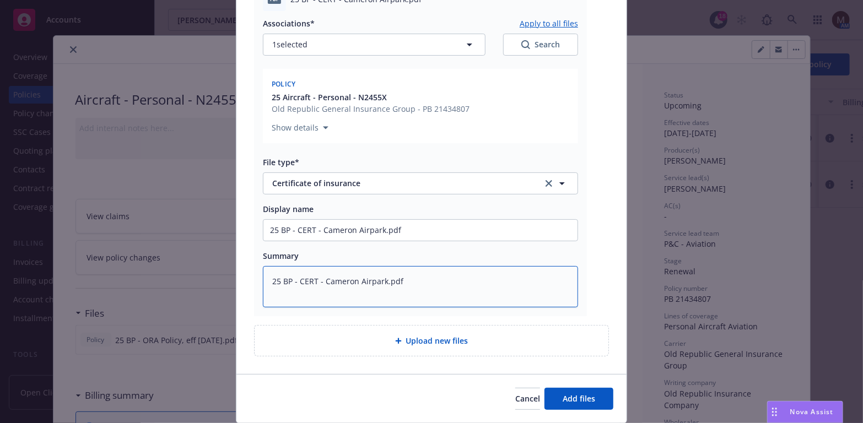
scroll to position [851, 0]
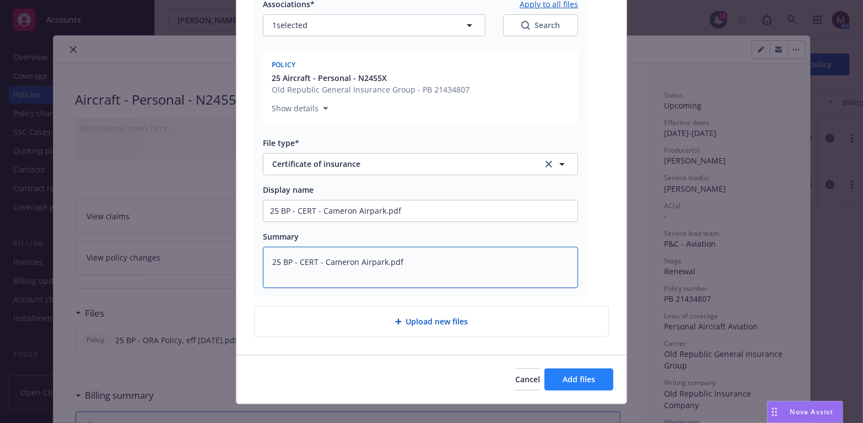
type textarea "25 BP - CERT - Cameron Airpark.pdf"
click at [572, 374] on span "Add files" at bounding box center [579, 379] width 33 height 10
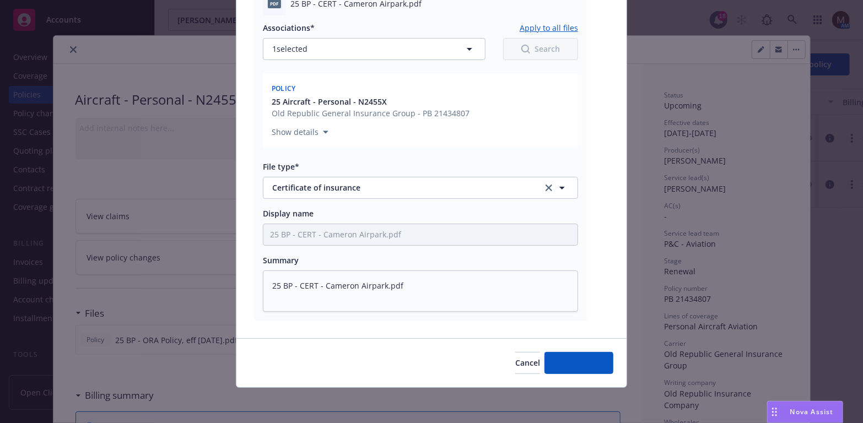
scroll to position [827, 0]
type textarea "x"
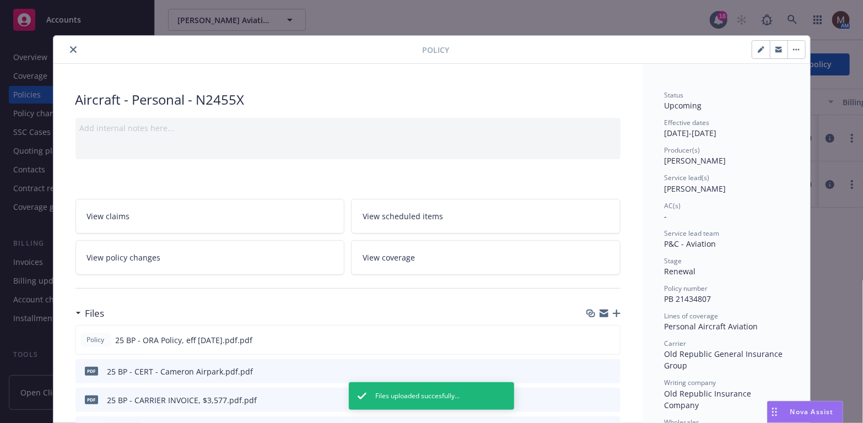
click at [70, 49] on icon "close" at bounding box center [73, 49] width 7 height 7
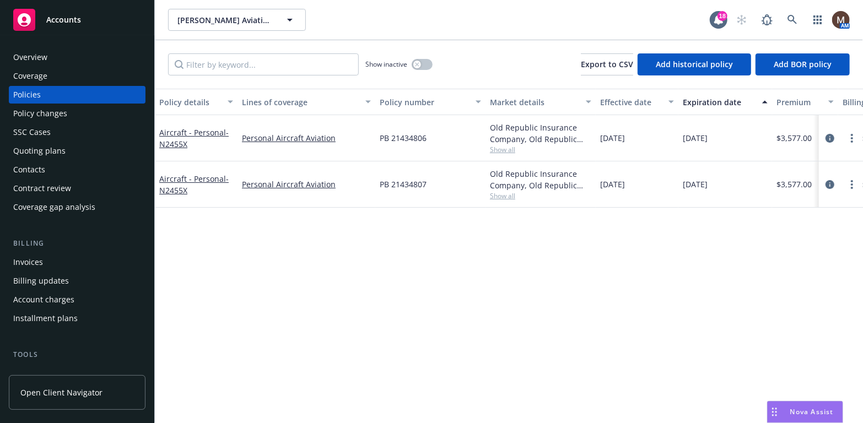
click at [42, 260] on div "Invoices" at bounding box center [77, 263] width 128 height 18
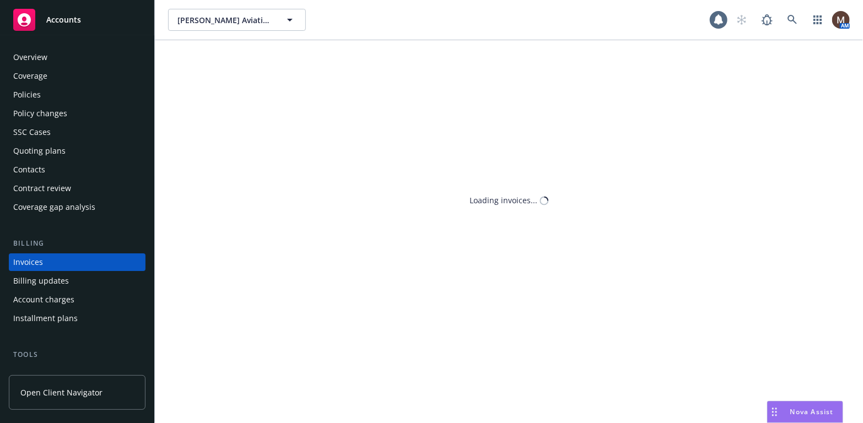
scroll to position [33, 0]
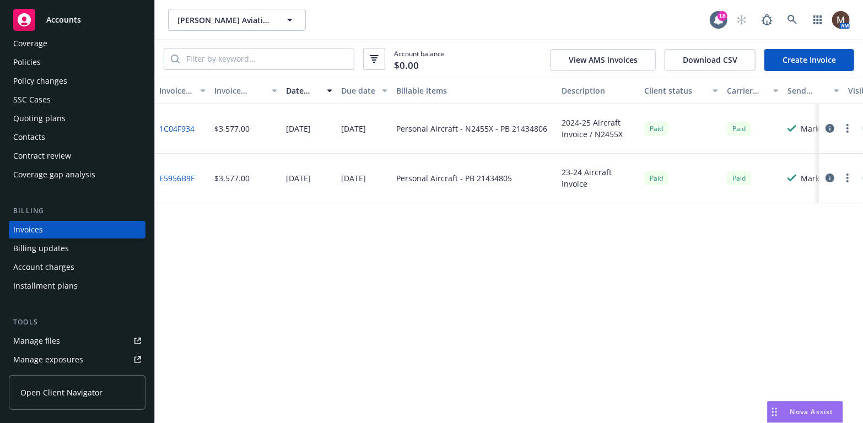
click at [803, 54] on link "Create Invoice" at bounding box center [810, 60] width 90 height 22
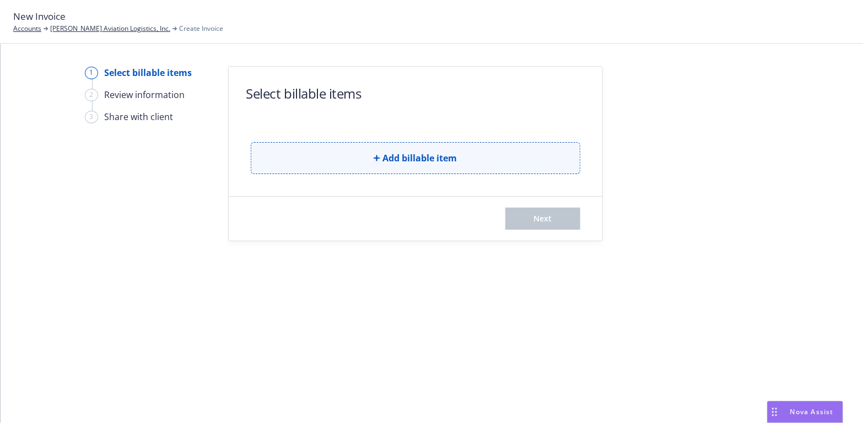
click at [366, 154] on button "Add billable item" at bounding box center [416, 158] width 330 height 32
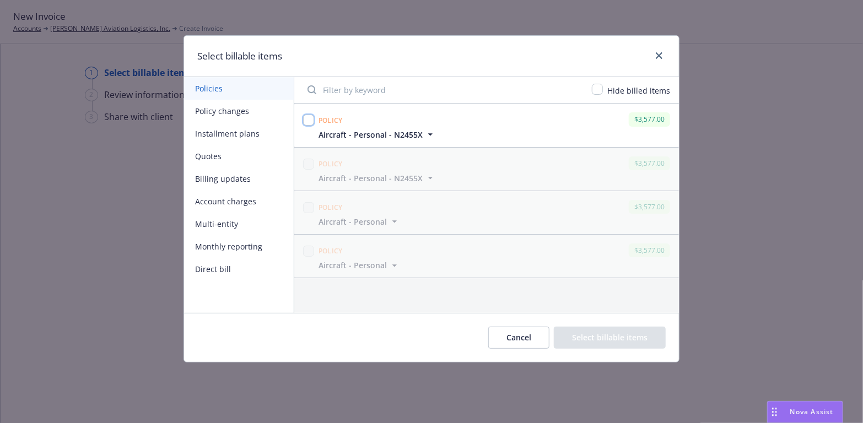
drag, startPoint x: 308, startPoint y: 119, endPoint x: 342, endPoint y: 208, distance: 95.9
click at [308, 119] on input "checkbox" at bounding box center [308, 120] width 11 height 11
checkbox input "true"
click at [637, 336] on button "Select billable items" at bounding box center [610, 338] width 112 height 22
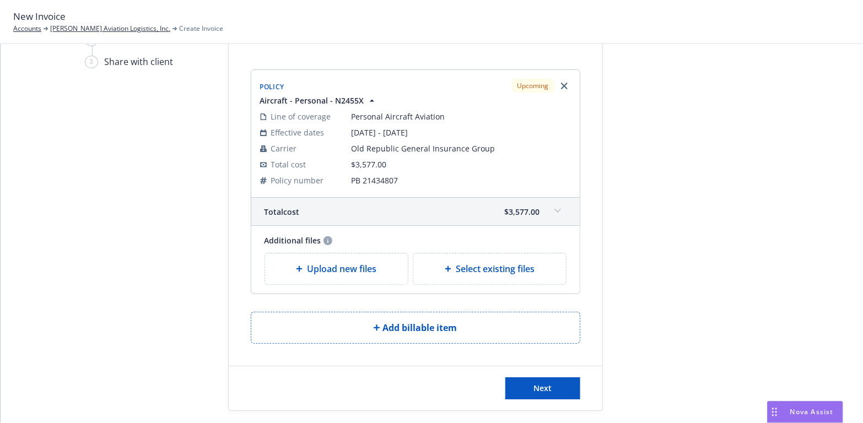
scroll to position [63, 0]
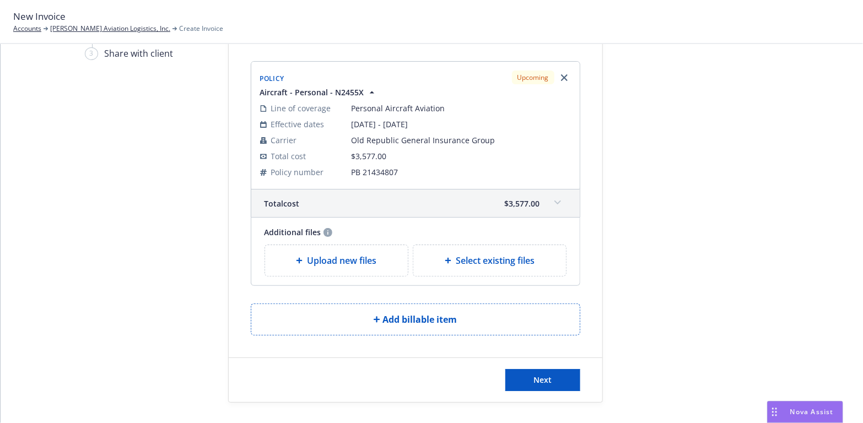
click at [522, 262] on span "Select existing files" at bounding box center [495, 260] width 79 height 13
select select "Invoice - Third Party"
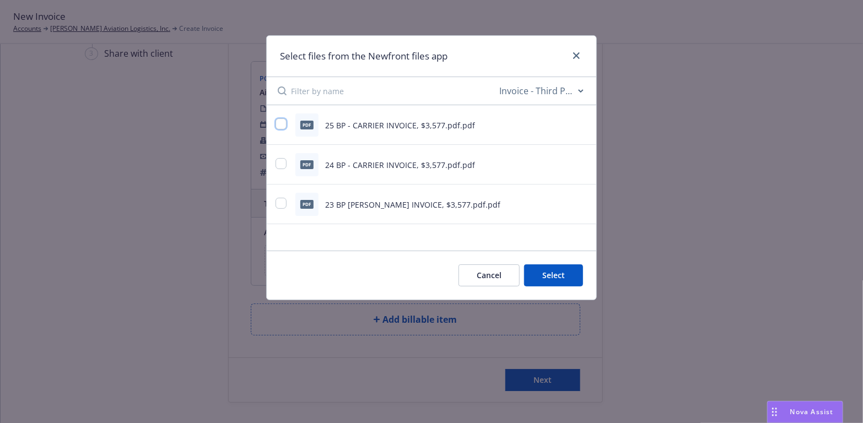
click at [281, 122] on input "checkbox" at bounding box center [281, 124] width 11 height 11
checkbox input "true"
click at [562, 270] on button "Select 1 file" at bounding box center [543, 276] width 79 height 22
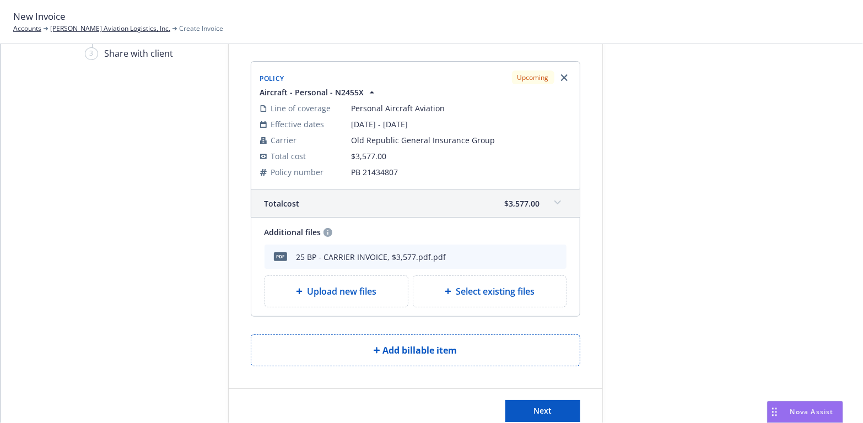
scroll to position [95, 0]
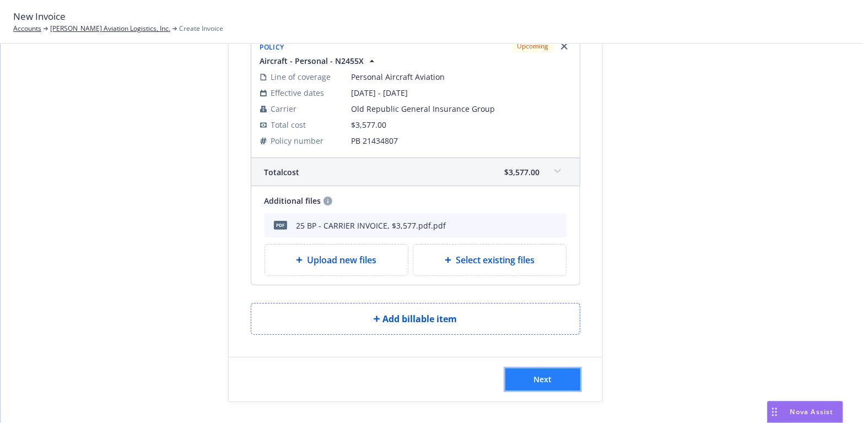
click at [528, 376] on button "Next" at bounding box center [542, 380] width 75 height 22
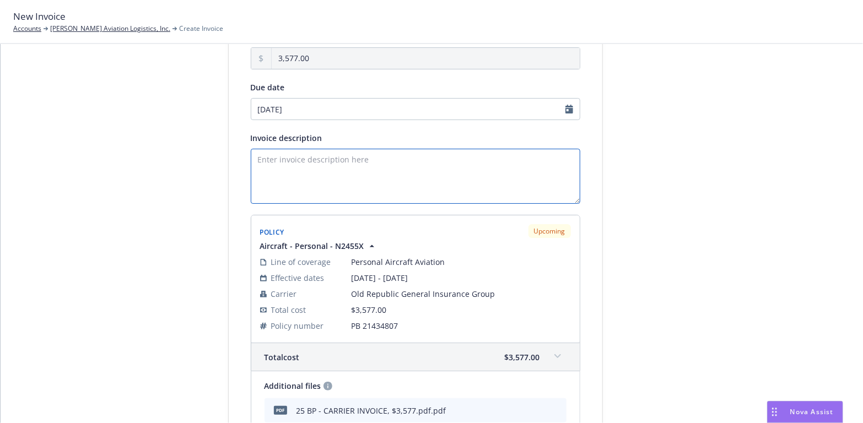
click at [293, 156] on textarea "Invoice description" at bounding box center [416, 176] width 330 height 55
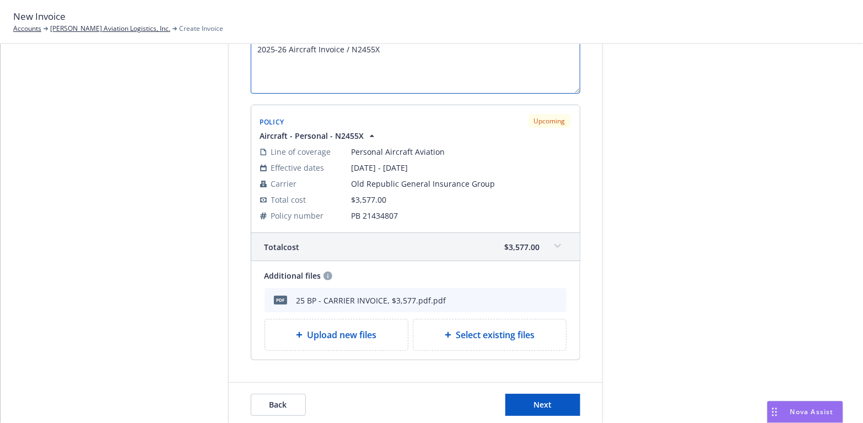
scroll to position [230, 0]
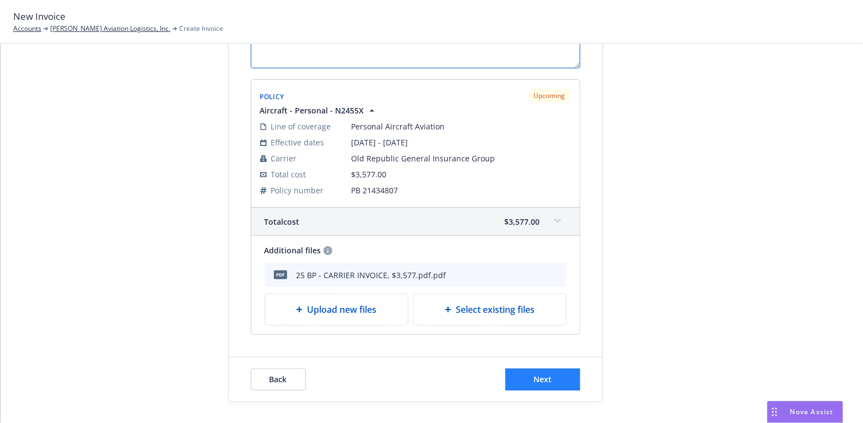
type textarea "2025-26 Aircraft Invoice / N2455X"
click at [556, 377] on button "Next" at bounding box center [542, 380] width 75 height 22
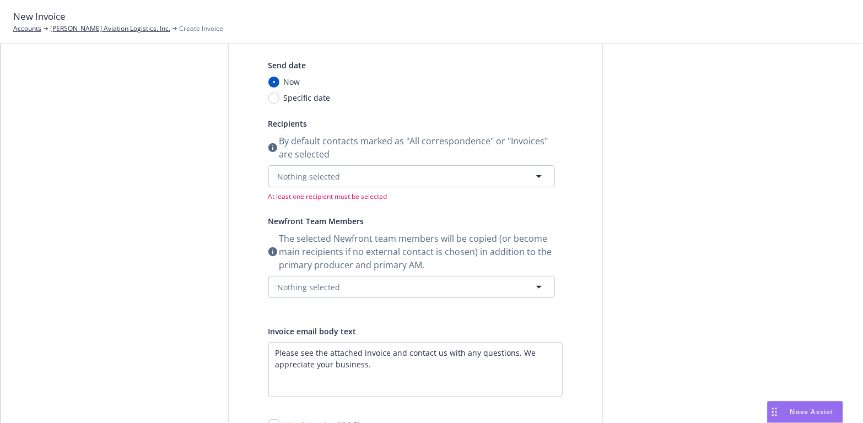
scroll to position [65, 0]
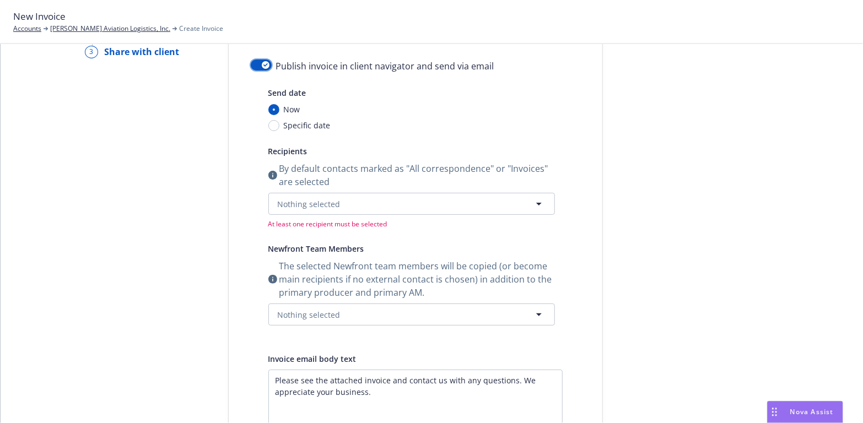
drag, startPoint x: 261, startPoint y: 62, endPoint x: 267, endPoint y: 106, distance: 44.4
click at [262, 62] on div "button" at bounding box center [266, 65] width 8 height 8
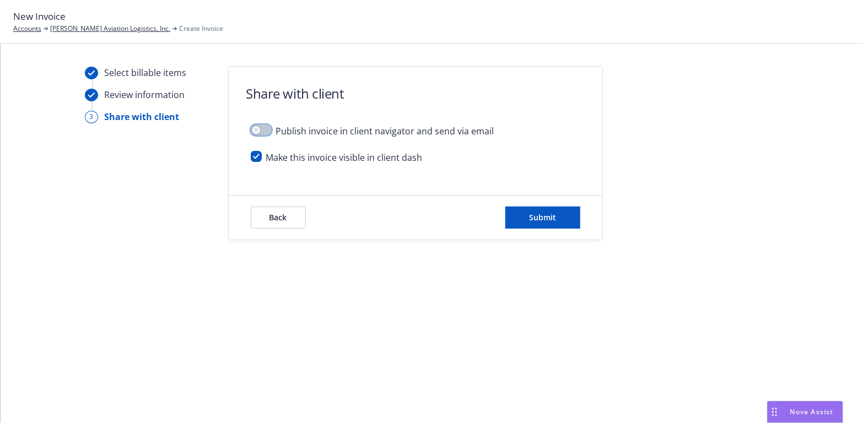
scroll to position [0, 0]
click at [573, 218] on button "Submit" at bounding box center [542, 218] width 75 height 22
